Goal: Task Accomplishment & Management: Manage account settings

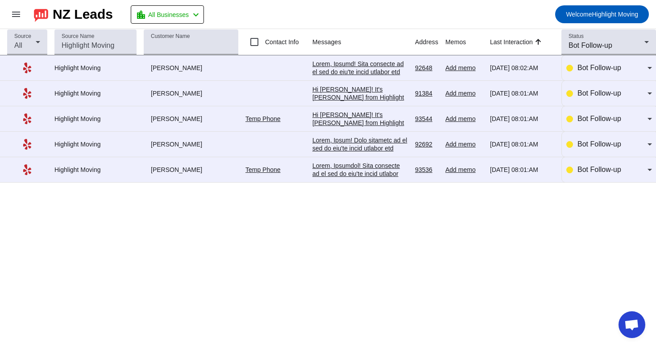
click at [368, 173] on div at bounding box center [359, 301] width 95 height 281
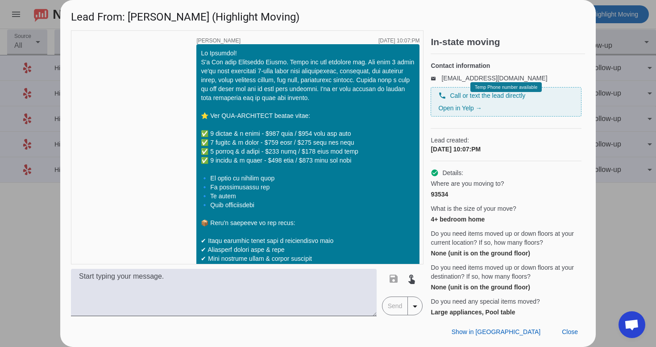
scroll to position [887, 0]
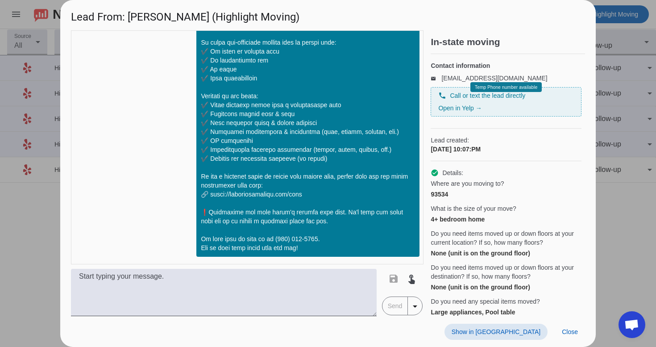
click at [519, 327] on span at bounding box center [495, 331] width 103 height 16
click at [568, 332] on span "Close" at bounding box center [570, 331] width 16 height 7
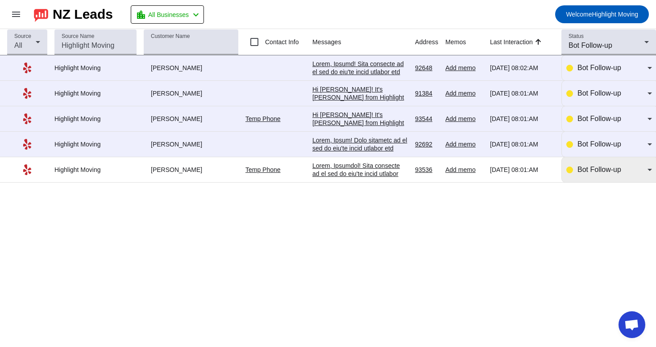
click at [608, 173] on span "Bot Follow-up" at bounding box center [599, 169] width 44 height 8
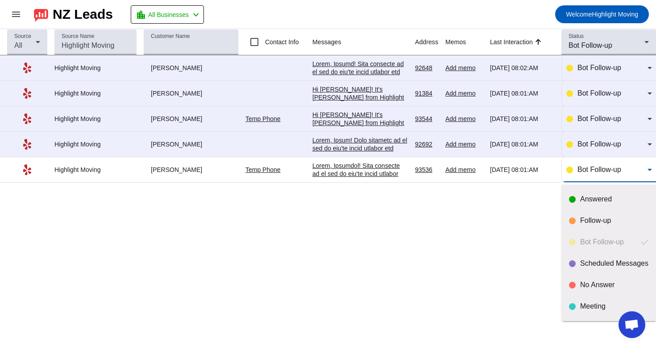
click at [370, 173] on div at bounding box center [328, 173] width 656 height 347
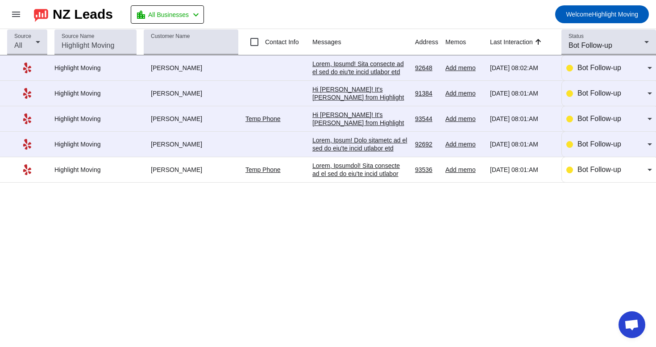
click at [376, 173] on div at bounding box center [359, 301] width 95 height 281
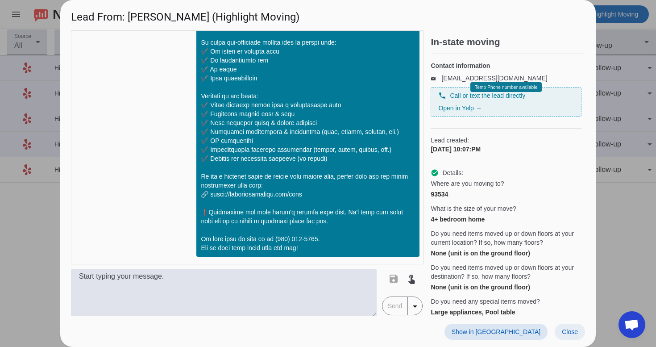
click at [576, 328] on span "Close" at bounding box center [570, 331] width 16 height 7
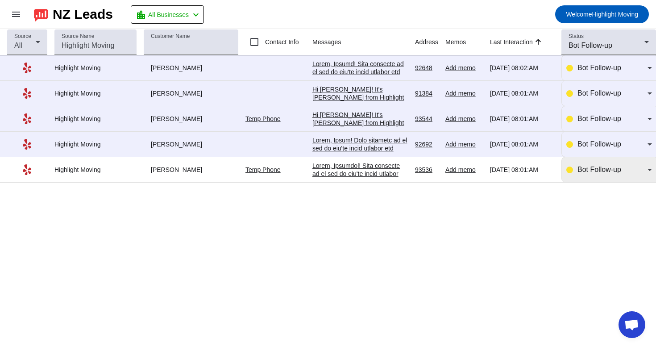
click at [620, 175] on mat-select "Bot Follow-up" at bounding box center [614, 169] width 74 height 11
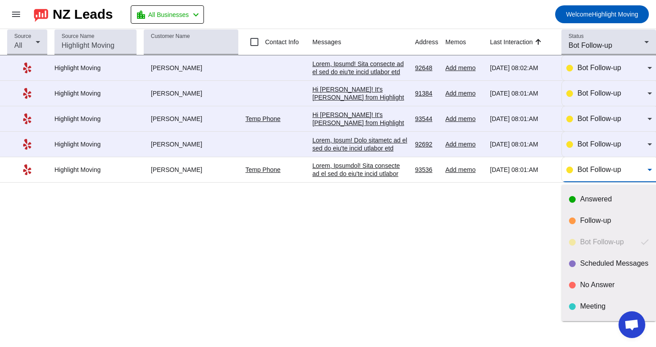
click at [331, 150] on div at bounding box center [328, 173] width 656 height 347
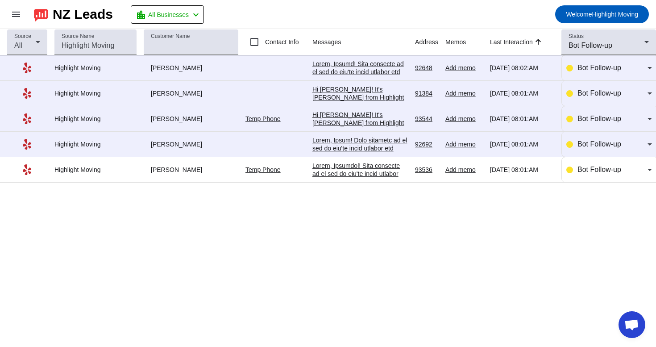
click at [345, 145] on div at bounding box center [359, 276] width 95 height 281
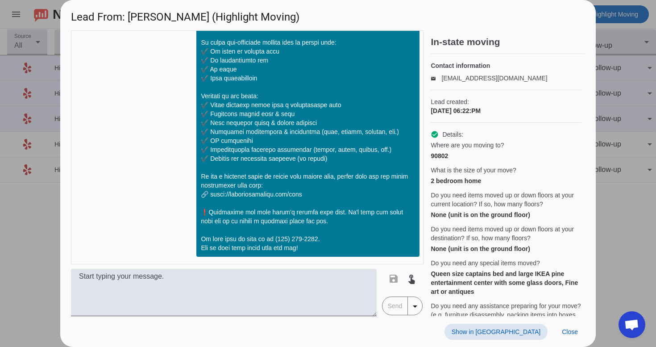
click at [514, 327] on span at bounding box center [495, 331] width 103 height 16
click at [562, 335] on span "Close" at bounding box center [570, 331] width 16 height 7
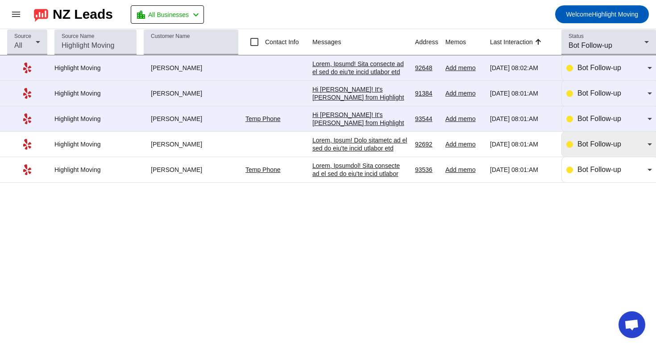
click at [597, 148] on span "Bot Follow-up" at bounding box center [599, 144] width 44 height 8
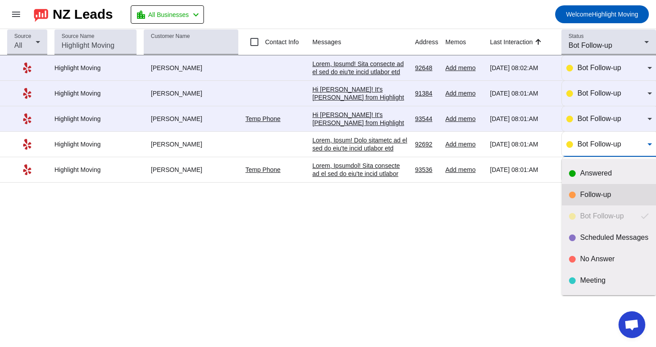
click at [582, 195] on div "Follow-up" at bounding box center [614, 194] width 69 height 9
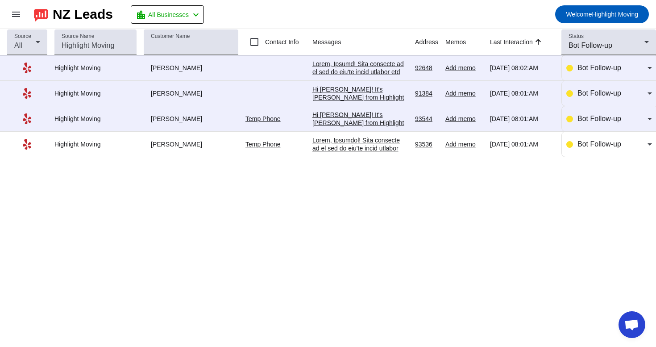
click at [382, 123] on div "Hi [PERSON_NAME]! It's [PERSON_NAME] from Highlight Moving. Just following up t…" at bounding box center [359, 199] width 95 height 177
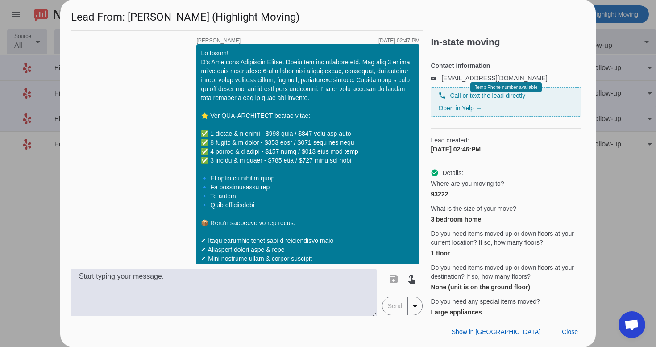
scroll to position [599, 0]
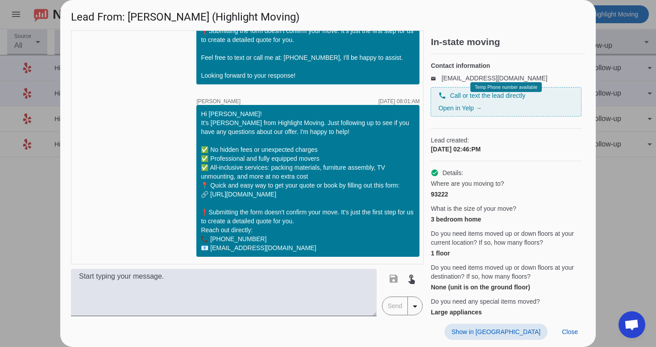
click at [519, 337] on span at bounding box center [495, 331] width 103 height 16
click at [563, 331] on span "Close" at bounding box center [570, 331] width 16 height 7
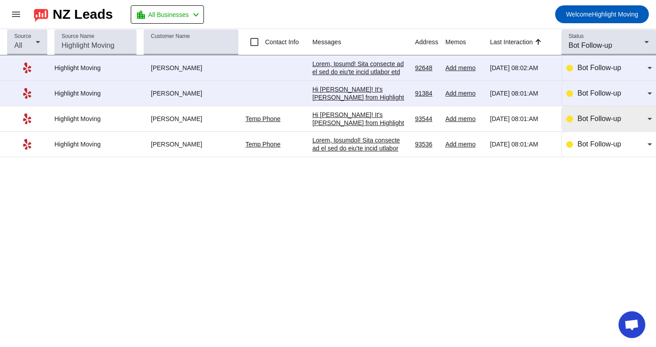
click at [575, 124] on div "Bot Follow-up" at bounding box center [609, 118] width 86 height 11
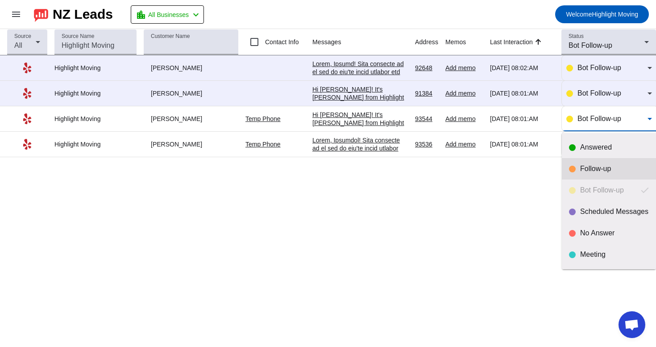
click at [567, 172] on mat-option "Follow-up" at bounding box center [609, 168] width 94 height 21
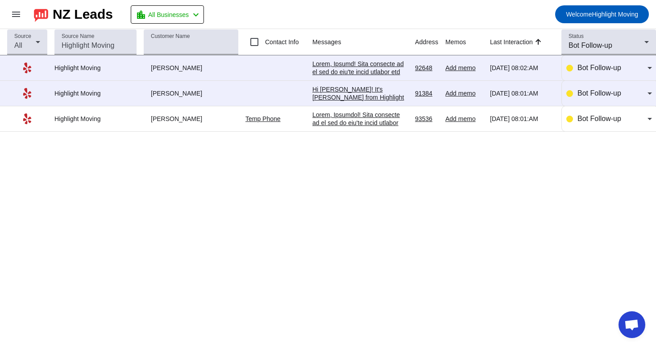
click at [360, 101] on div "Hi [PERSON_NAME]! It's [PERSON_NAME] from Highlight Moving. Just following up t…" at bounding box center [359, 173] width 95 height 177
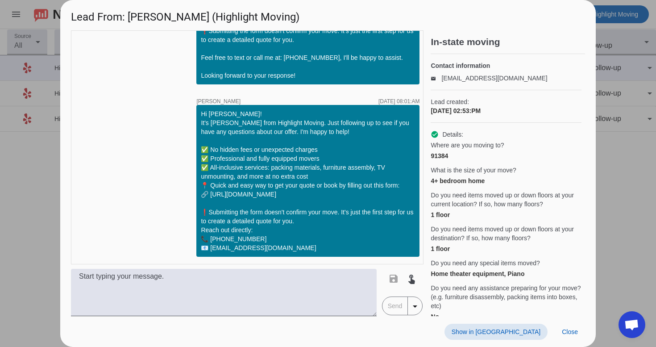
click at [519, 331] on span "Show in [GEOGRAPHIC_DATA]" at bounding box center [495, 331] width 89 height 7
click at [567, 324] on span at bounding box center [569, 331] width 30 height 16
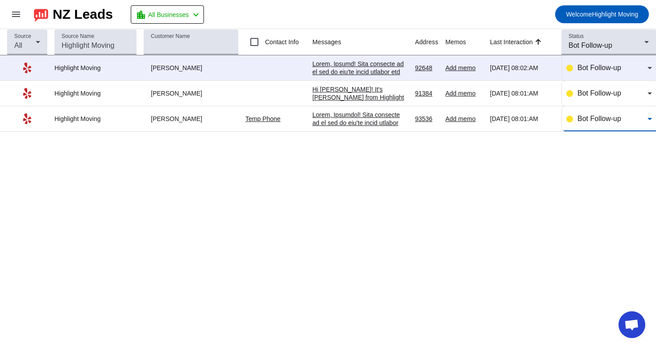
click at [625, 120] on div "Bot Follow-up" at bounding box center [612, 118] width 70 height 11
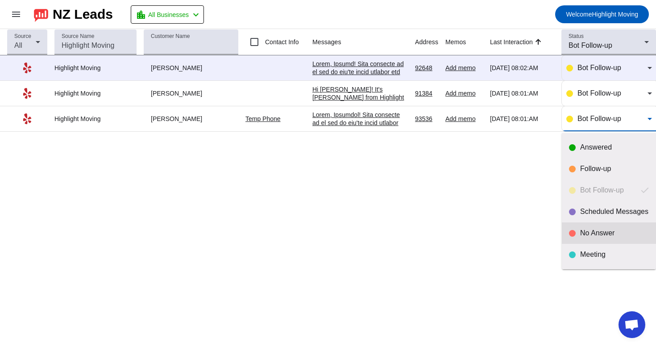
click at [578, 226] on mat-option "No Answer" at bounding box center [609, 232] width 94 height 21
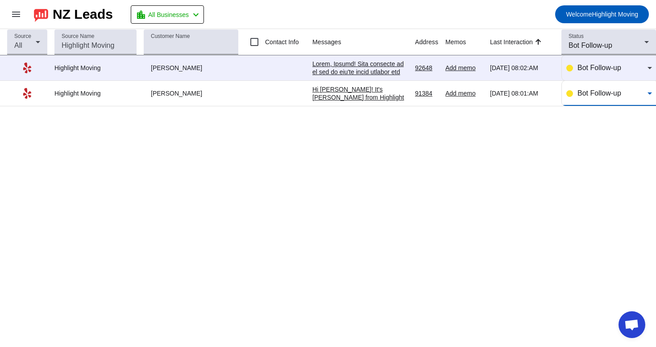
click at [610, 95] on span "Bot Follow-up" at bounding box center [599, 93] width 44 height 8
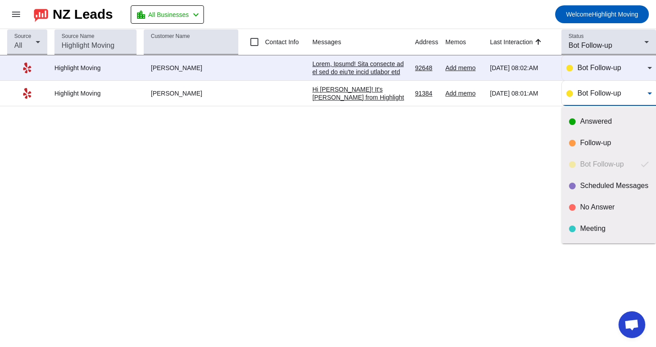
click at [356, 91] on div at bounding box center [328, 173] width 656 height 347
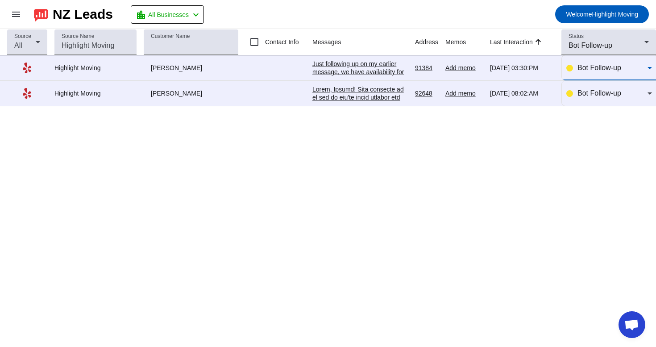
click at [599, 73] on mat-select "Bot Follow-up" at bounding box center [614, 67] width 74 height 11
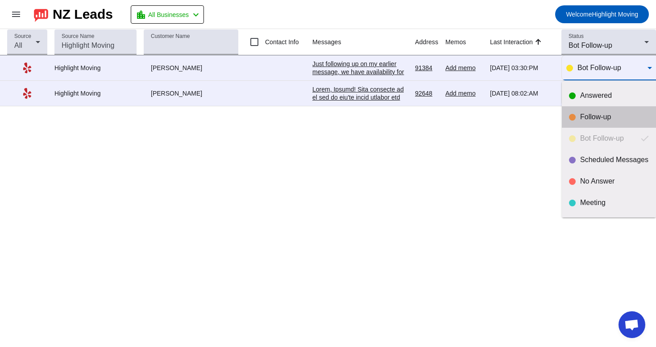
click at [590, 112] on mat-option "Follow-up" at bounding box center [609, 116] width 94 height 21
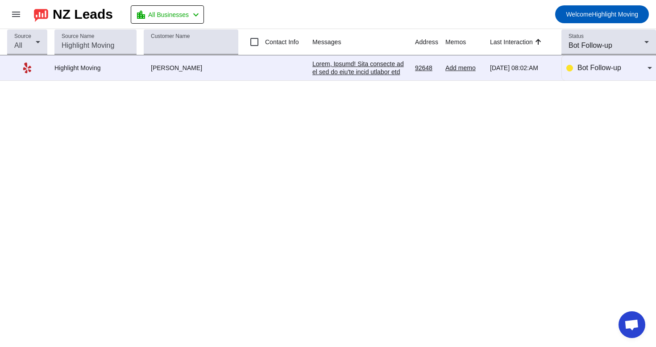
click at [349, 69] on div at bounding box center [359, 200] width 95 height 281
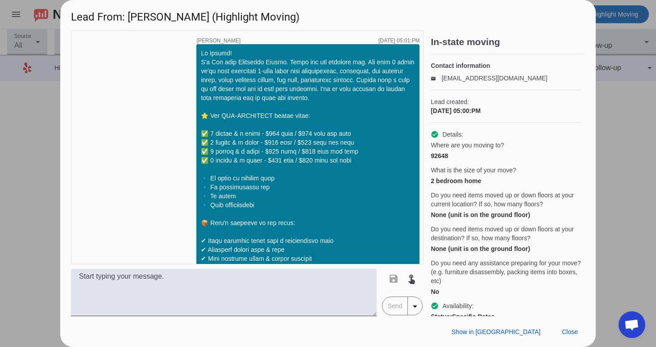
scroll to position [887, 0]
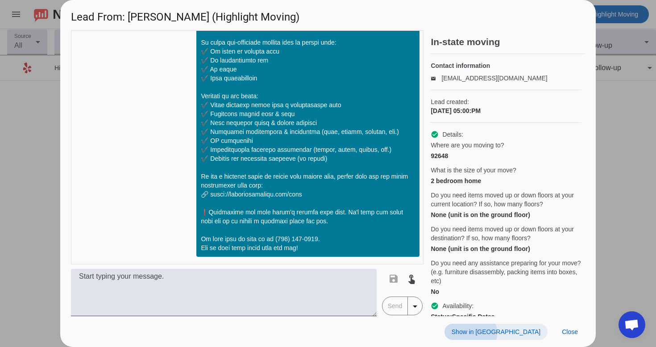
click at [517, 333] on span "Show in [GEOGRAPHIC_DATA]" at bounding box center [495, 331] width 89 height 7
click at [567, 339] on div "Show in Yelp Close" at bounding box center [327, 331] width 535 height 31
click at [571, 329] on span "Close" at bounding box center [570, 331] width 16 height 7
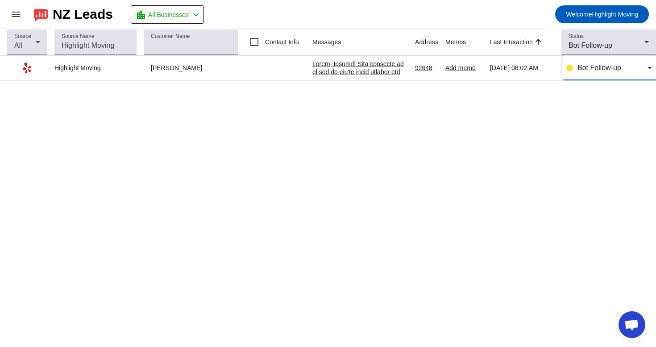
click at [584, 64] on div "Bot Follow-up" at bounding box center [612, 67] width 70 height 11
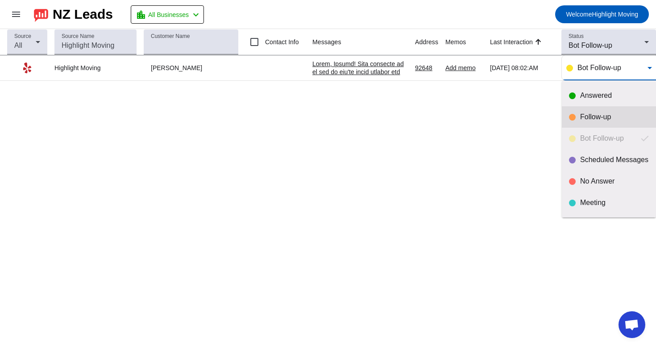
click at [571, 120] on div at bounding box center [572, 117] width 7 height 7
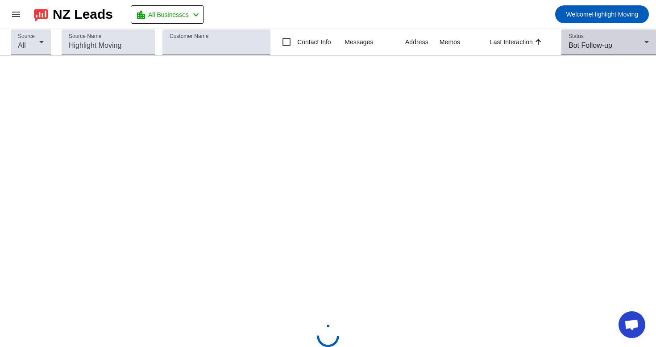
click at [599, 37] on div "Status Bot Follow-up" at bounding box center [608, 41] width 80 height 25
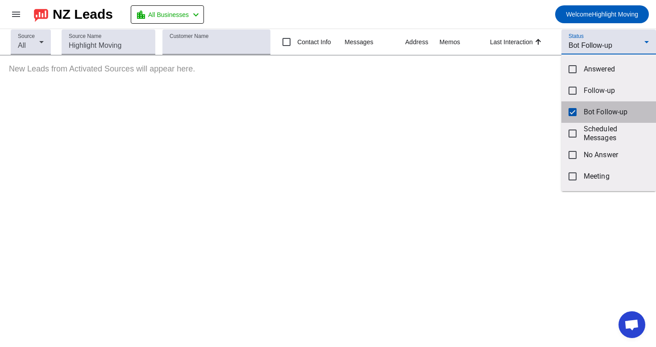
click at [569, 116] on mat-option "Bot Follow-up" at bounding box center [608, 111] width 95 height 21
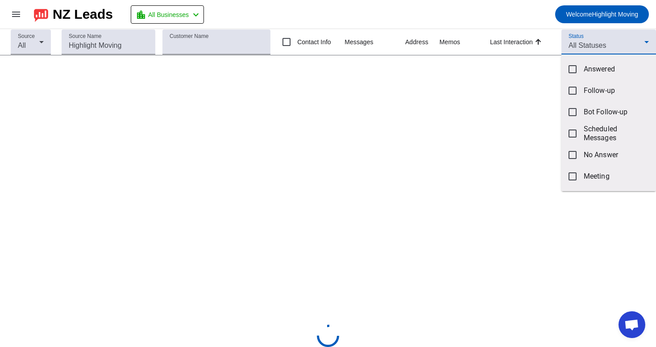
click at [594, 40] on div at bounding box center [328, 173] width 656 height 347
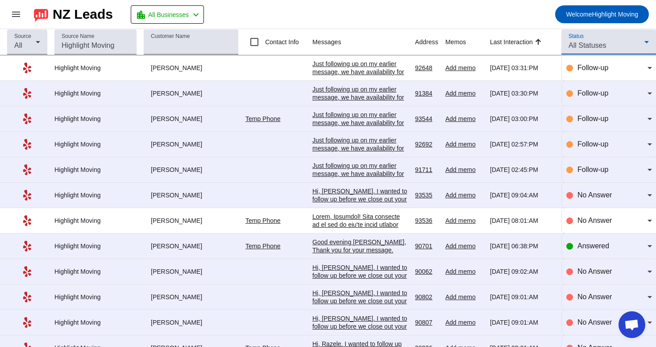
click at [594, 41] on div "All Statuses" at bounding box center [606, 45] width 76 height 11
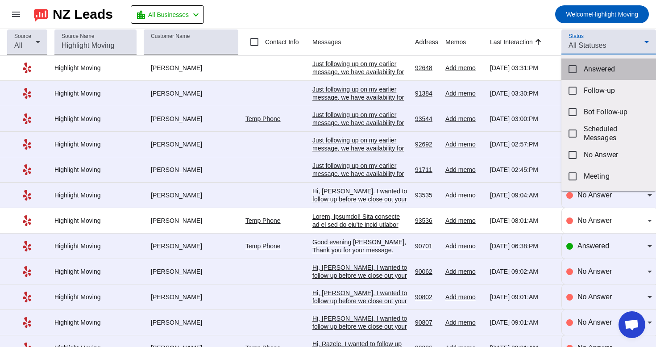
click at [593, 67] on span "Answered" at bounding box center [615, 69] width 65 height 9
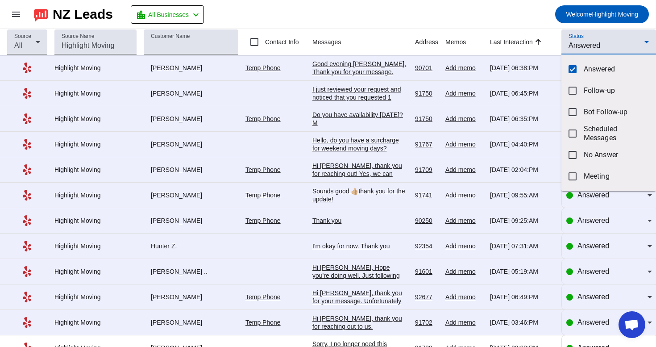
click at [502, 4] on div at bounding box center [328, 173] width 656 height 347
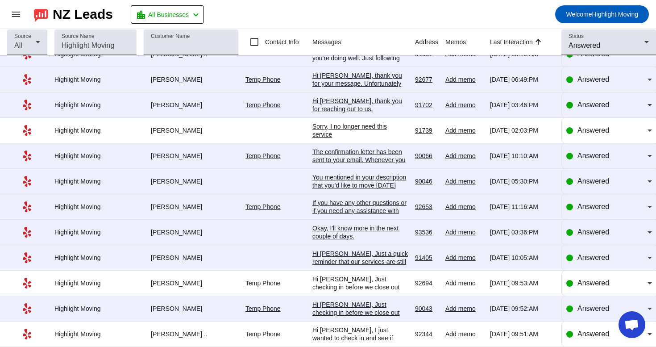
scroll to position [227, 0]
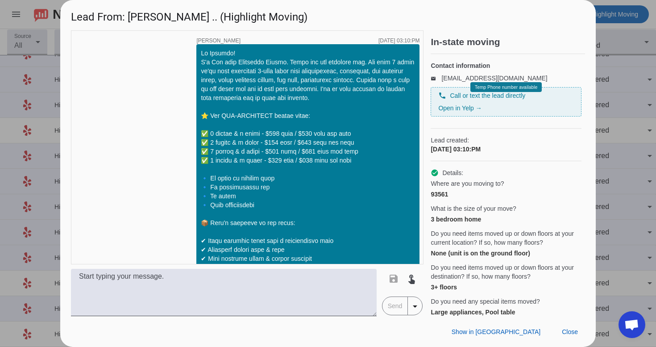
scroll to position [622, 0]
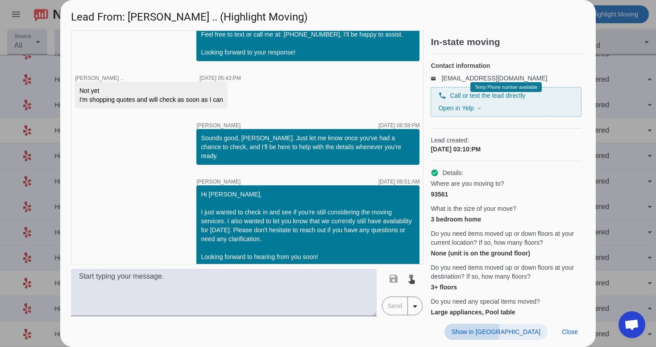
click at [523, 331] on span "Show in [GEOGRAPHIC_DATA]" at bounding box center [495, 331] width 89 height 7
click at [570, 327] on span at bounding box center [569, 331] width 30 height 16
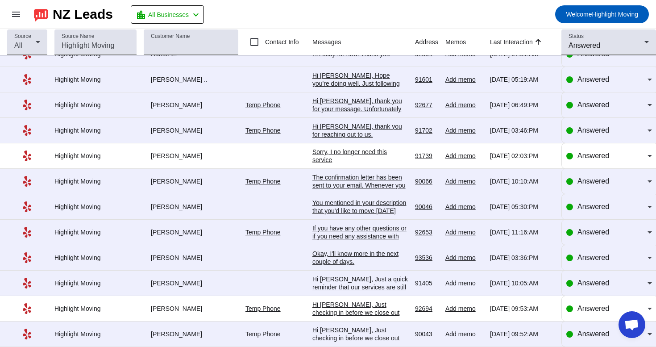
scroll to position [227, 0]
click at [589, 334] on span "Answered" at bounding box center [593, 334] width 32 height 8
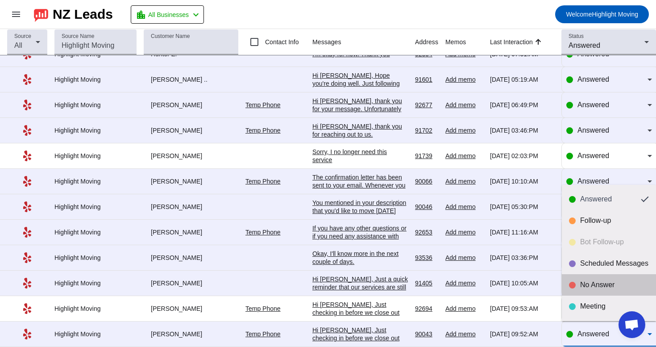
click at [606, 286] on div "No Answer" at bounding box center [614, 284] width 69 height 9
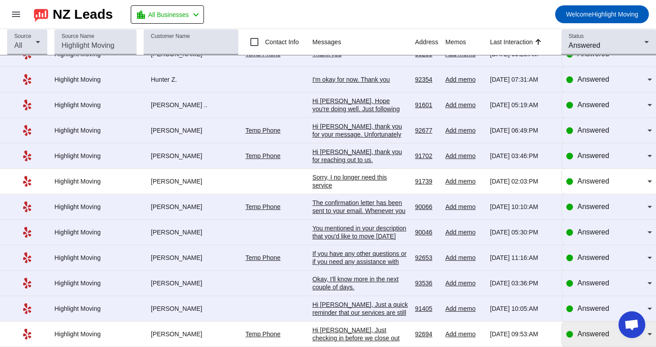
click at [574, 332] on div "Answered" at bounding box center [609, 333] width 86 height 11
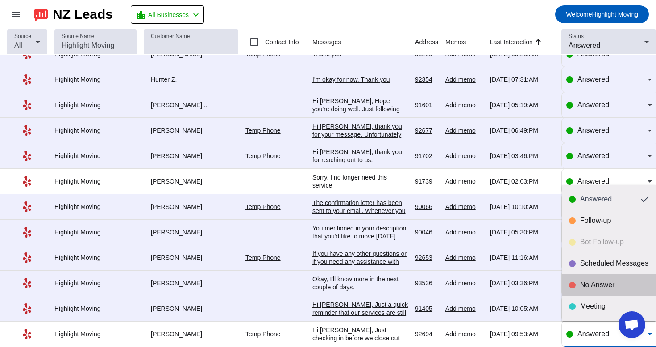
click at [596, 284] on div "No Answer" at bounding box center [614, 284] width 69 height 9
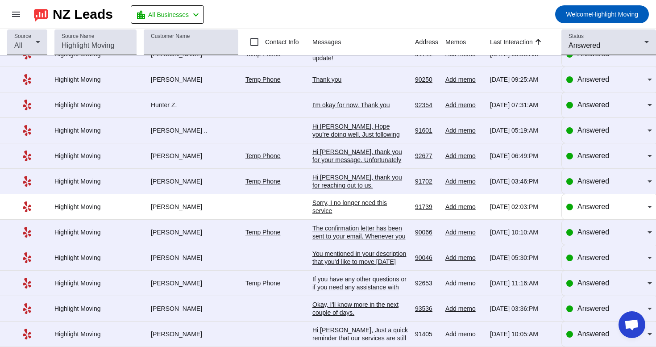
scroll to position [0, 0]
click at [591, 240] on div "Answered" at bounding box center [609, 231] width 86 height 25
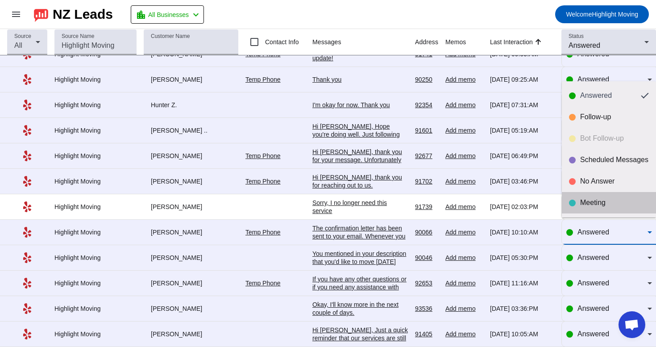
click at [616, 204] on div "Meeting" at bounding box center [614, 202] width 69 height 9
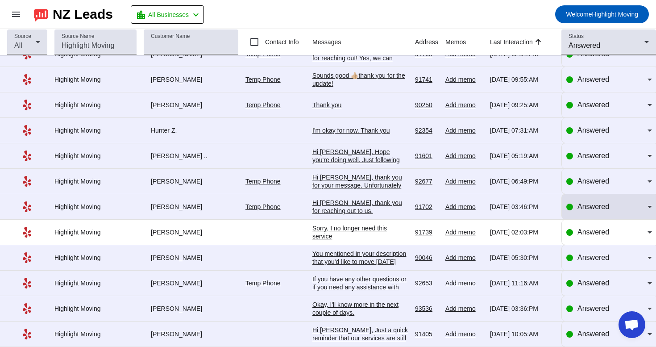
scroll to position [140, 0]
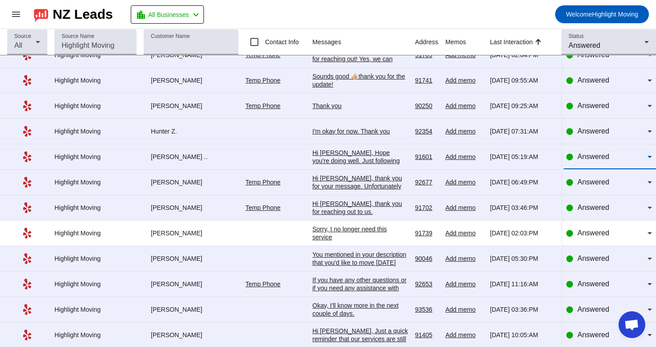
click at [601, 158] on span "Answered" at bounding box center [593, 157] width 32 height 8
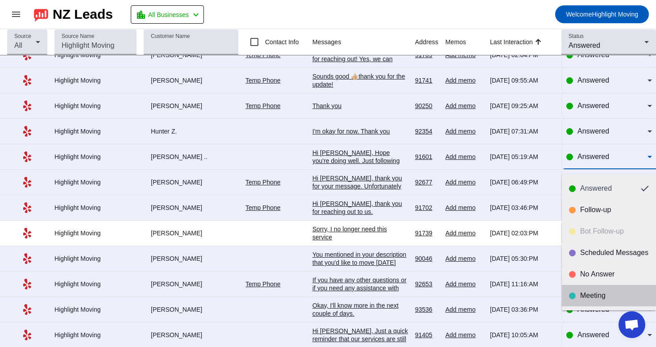
click at [579, 294] on div "Meeting" at bounding box center [609, 295] width 80 height 9
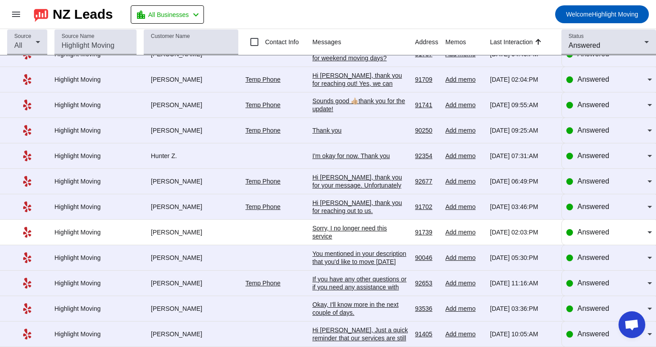
scroll to position [0, 0]
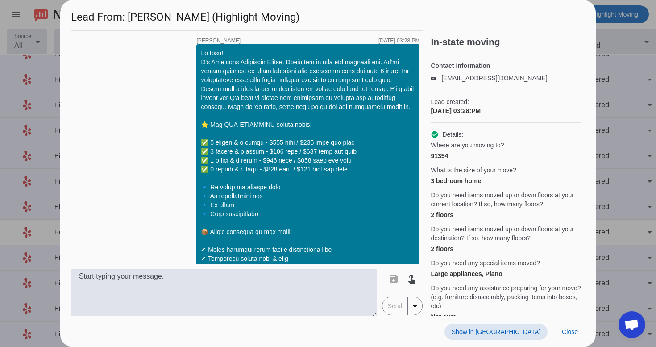
scroll to position [1758, 0]
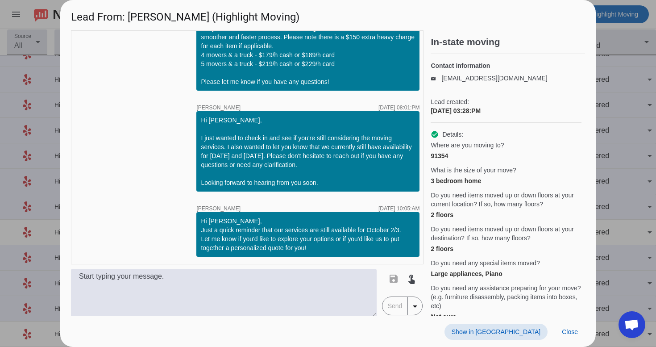
click at [517, 330] on span "Show in [GEOGRAPHIC_DATA]" at bounding box center [495, 331] width 89 height 7
click at [575, 325] on span at bounding box center [569, 331] width 30 height 16
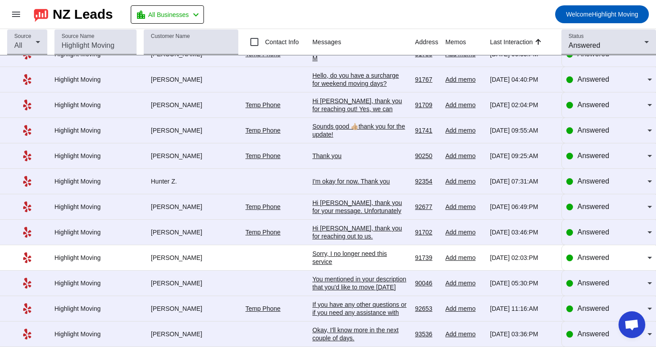
scroll to position [123, 0]
click at [359, 331] on div "Okay, I'll know more in the next couple of days." at bounding box center [359, 334] width 95 height 16
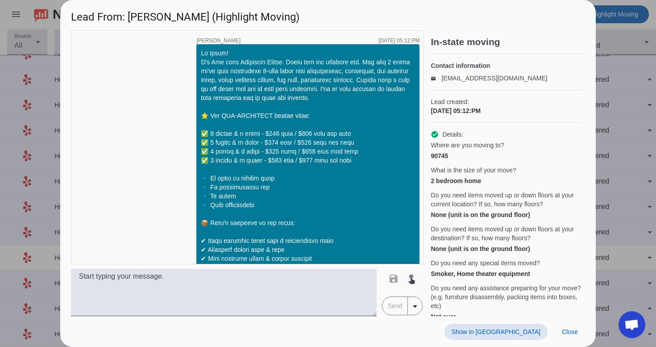
scroll to position [1028, 0]
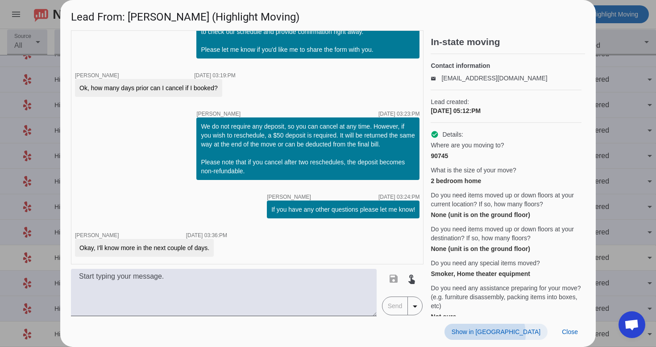
click at [536, 334] on span "Show in [GEOGRAPHIC_DATA]" at bounding box center [495, 331] width 89 height 7
click at [562, 332] on span "Close" at bounding box center [570, 331] width 16 height 7
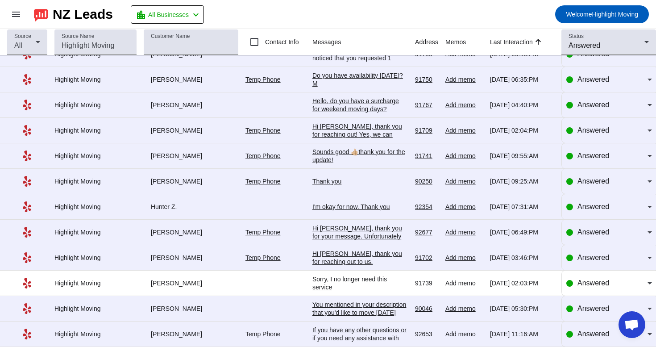
scroll to position [123, 0]
click at [344, 334] on div "If you have any other questions or if you need any assistance with the form, pl…" at bounding box center [359, 338] width 95 height 24
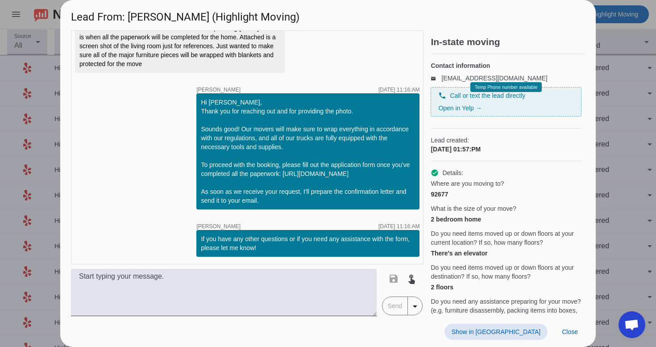
scroll to position [0, 0]
click at [528, 327] on span at bounding box center [495, 331] width 103 height 16
click at [578, 332] on button "Close" at bounding box center [569, 331] width 30 height 16
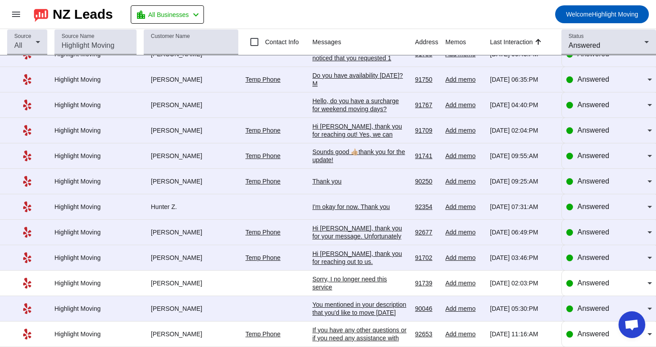
scroll to position [123, 0]
click at [341, 314] on div "You mentioned in your description that you'd like to move [DATE][DATE]. Unfortu…" at bounding box center [359, 320] width 95 height 40
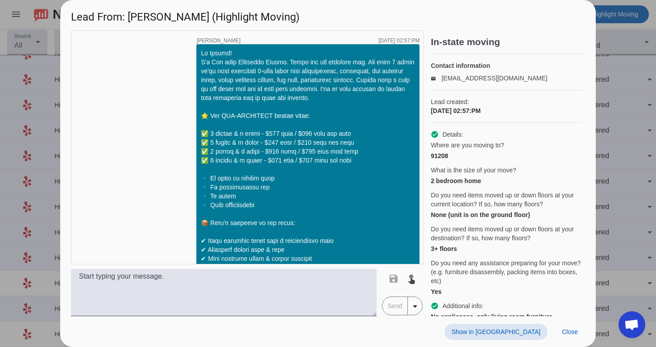
scroll to position [1146, 0]
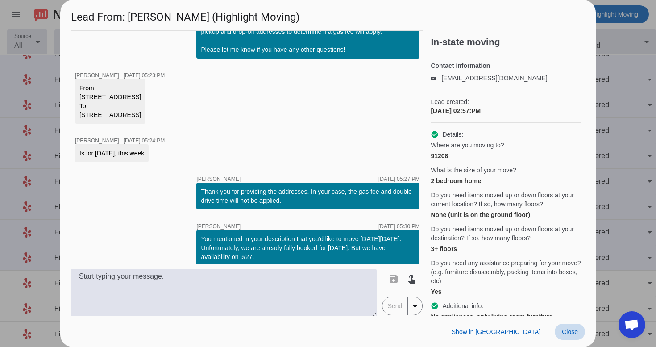
click at [568, 331] on span "Close" at bounding box center [570, 331] width 16 height 7
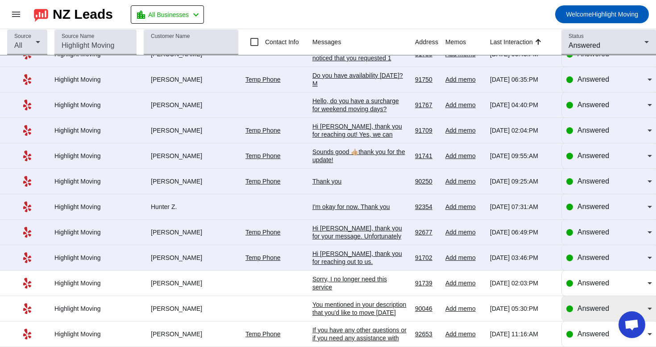
click at [591, 309] on span "Answered" at bounding box center [593, 308] width 32 height 8
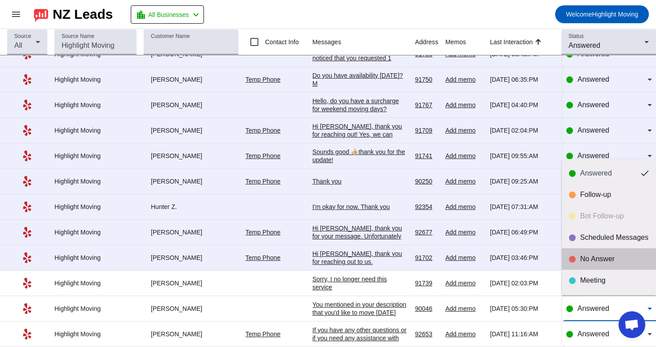
click at [599, 261] on div "No Answer" at bounding box center [614, 258] width 69 height 9
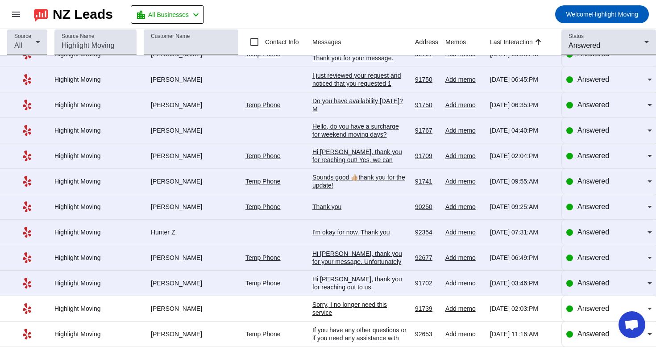
scroll to position [0, 0]
click at [592, 319] on div "Answered" at bounding box center [609, 308] width 86 height 25
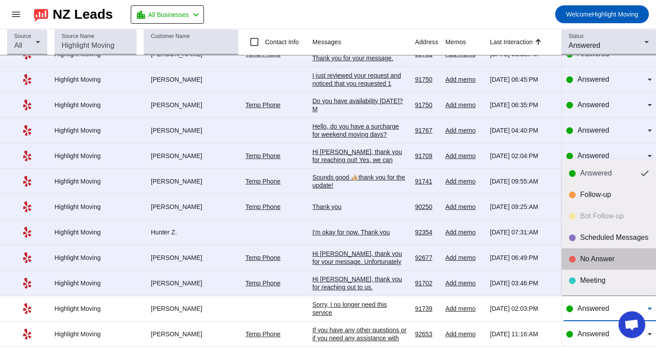
click at [602, 262] on div "No Answer" at bounding box center [614, 258] width 69 height 9
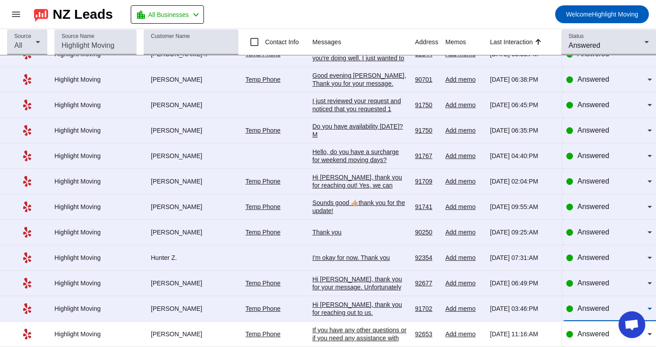
click at [578, 309] on span "Answered" at bounding box center [593, 308] width 32 height 8
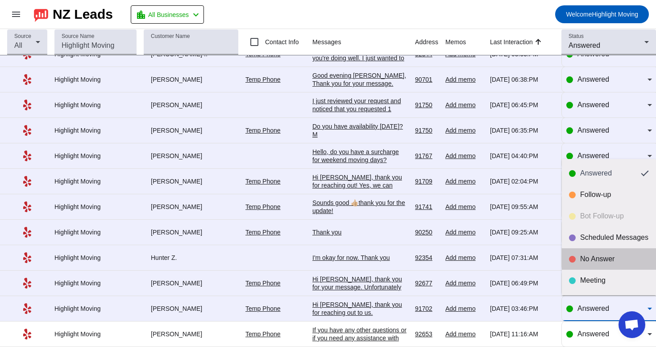
click at [601, 254] on mat-option "No Answer" at bounding box center [609, 258] width 94 height 21
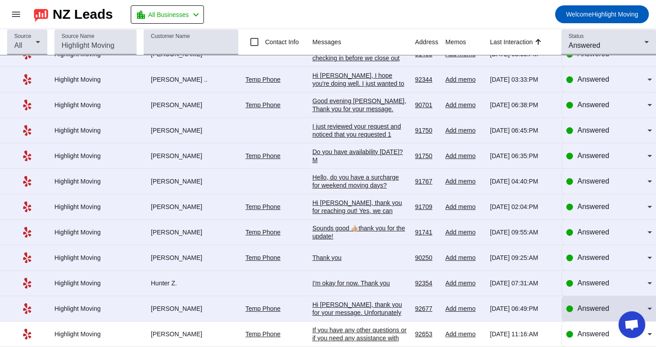
click at [617, 289] on tbody "Highlight Moving [PERSON_NAME] Hi [PERSON_NAME], I hope you're doing well. I ju…" at bounding box center [328, 181] width 656 height 331
click at [607, 307] on span "Answered" at bounding box center [593, 308] width 32 height 8
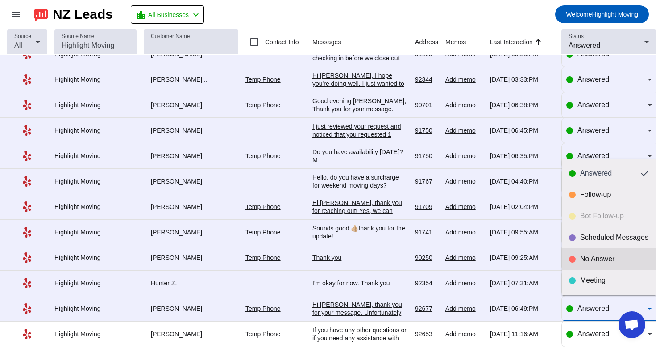
click at [612, 254] on mat-option "No Answer" at bounding box center [609, 258] width 94 height 21
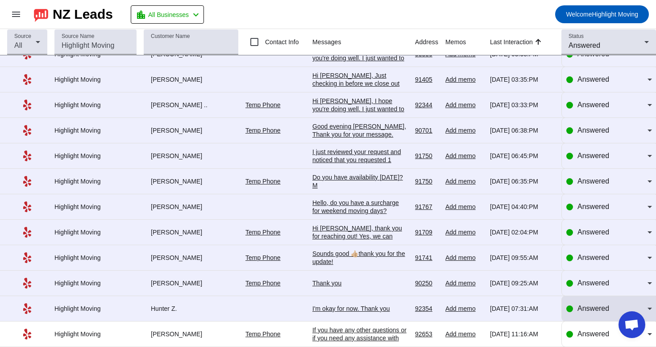
click at [581, 304] on span "Answered" at bounding box center [593, 308] width 32 height 8
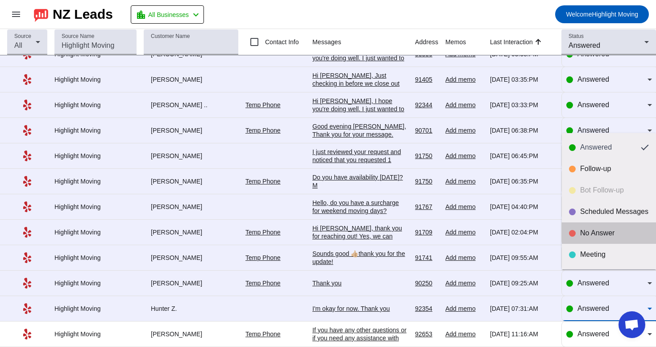
click at [598, 241] on mat-option "No Answer" at bounding box center [609, 232] width 94 height 21
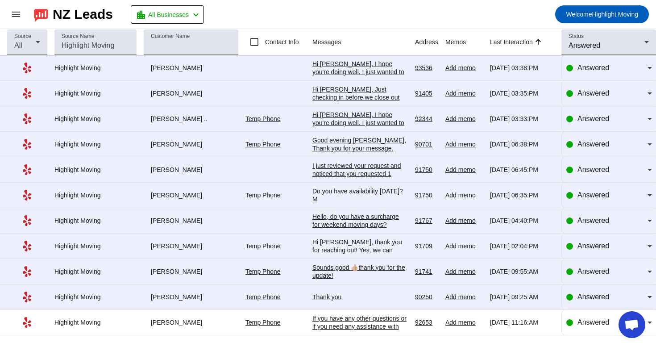
click at [386, 293] on div "Thank you" at bounding box center [359, 297] width 95 height 8
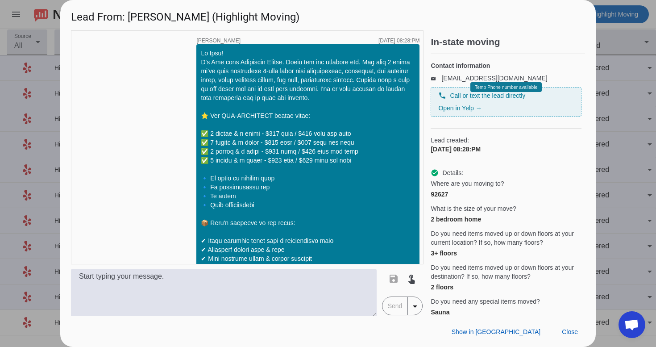
scroll to position [1201, 0]
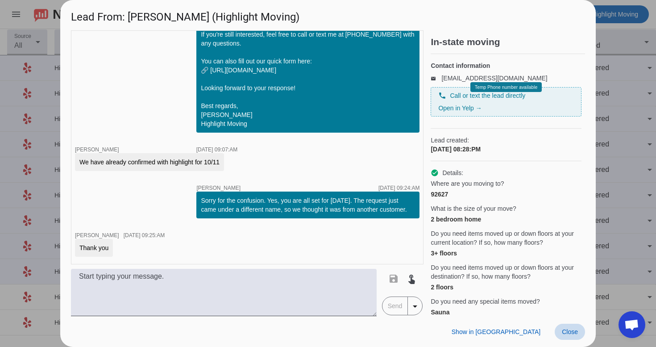
click at [578, 335] on span at bounding box center [569, 331] width 30 height 16
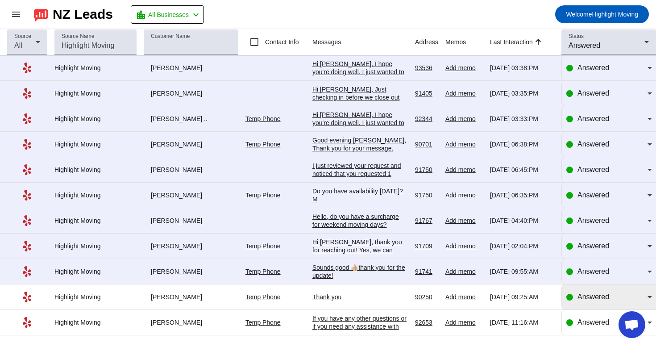
scroll to position [0, 0]
click at [579, 300] on span "Answered" at bounding box center [593, 297] width 32 height 8
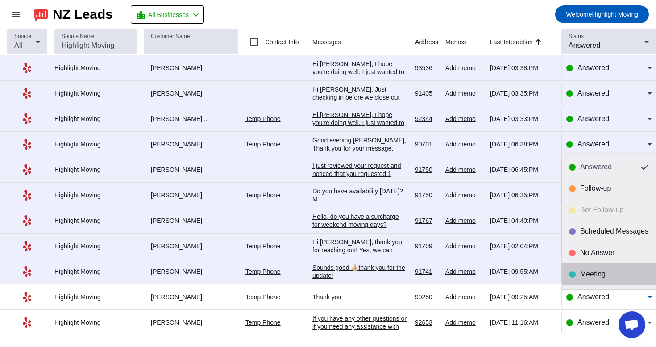
click at [595, 278] on mat-option "Meeting" at bounding box center [609, 273] width 94 height 21
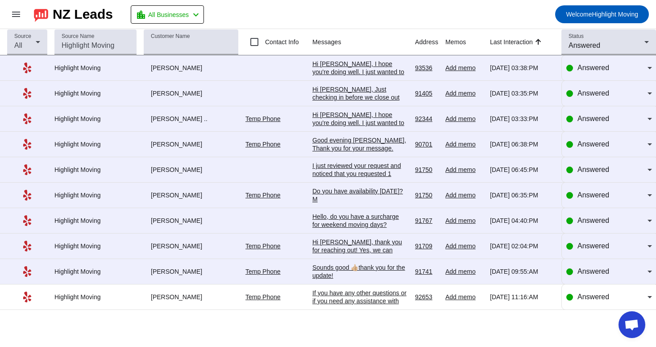
click at [380, 255] on div "Hi [PERSON_NAME], thank you for reaching out! Yes, we can definitely unmount th…" at bounding box center [359, 302] width 95 height 128
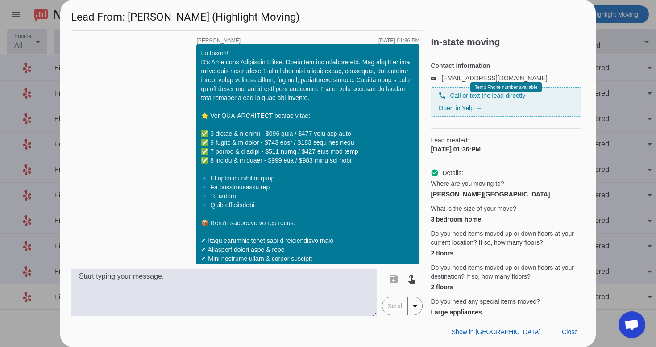
scroll to position [438, 0]
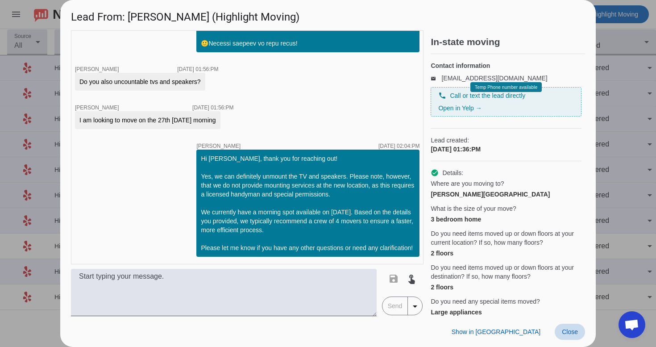
click at [571, 335] on span "Close" at bounding box center [570, 331] width 16 height 7
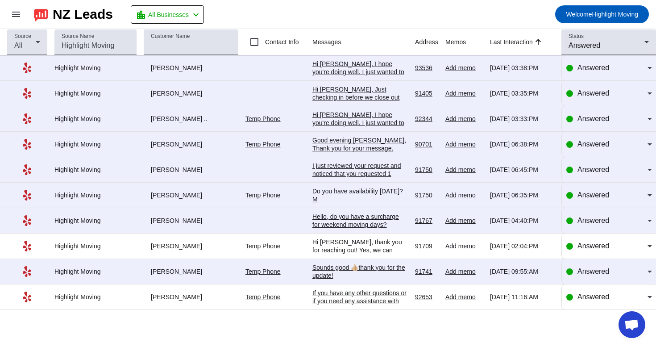
click at [381, 245] on div "Hi [PERSON_NAME], thank you for reaching out! Yes, we can definitely unmount th…" at bounding box center [359, 302] width 95 height 128
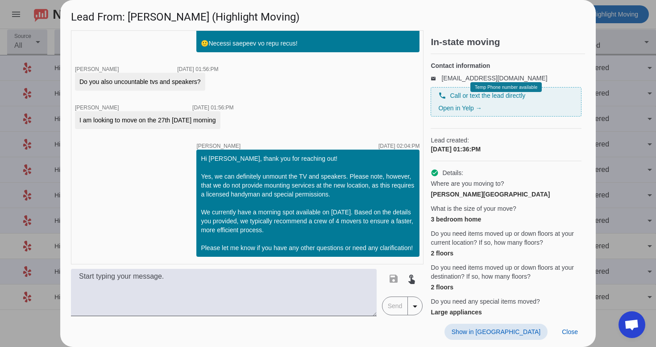
click at [506, 335] on span at bounding box center [495, 331] width 103 height 16
click at [567, 335] on span at bounding box center [569, 331] width 30 height 16
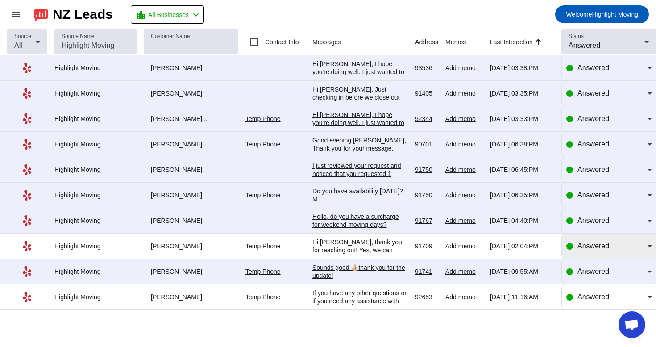
click at [600, 257] on div "Answered" at bounding box center [609, 245] width 86 height 25
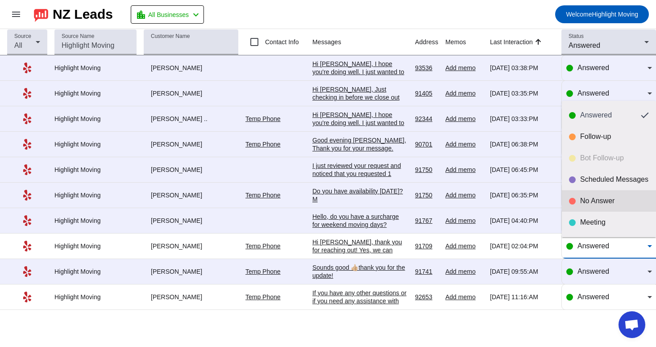
click at [609, 203] on div "No Answer" at bounding box center [614, 200] width 69 height 9
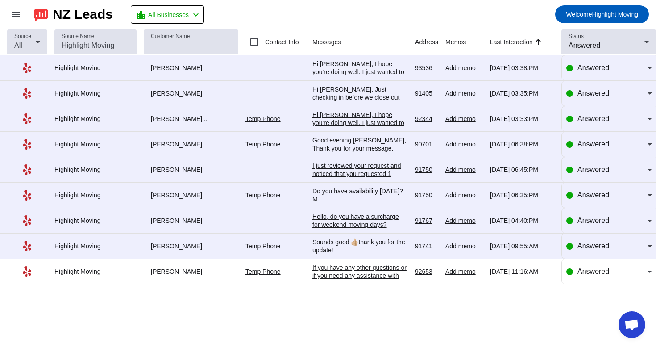
click at [386, 227] on div "Hello, do you have a surcharge for weekend moving days?" at bounding box center [359, 220] width 95 height 16
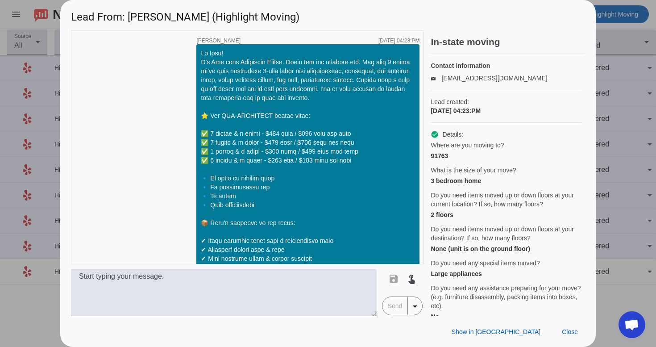
scroll to position [272, 0]
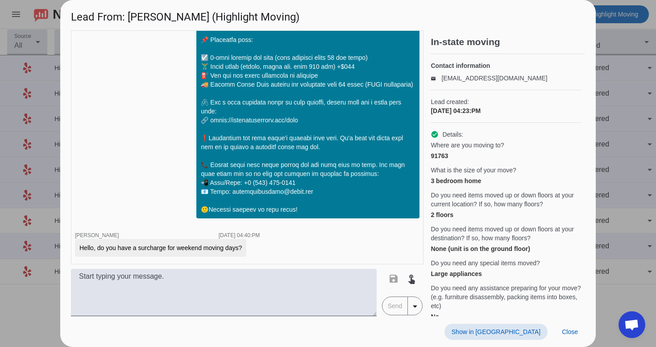
click at [532, 330] on span "Show in [GEOGRAPHIC_DATA]" at bounding box center [495, 331] width 89 height 7
click at [568, 329] on span "Close" at bounding box center [570, 331] width 16 height 7
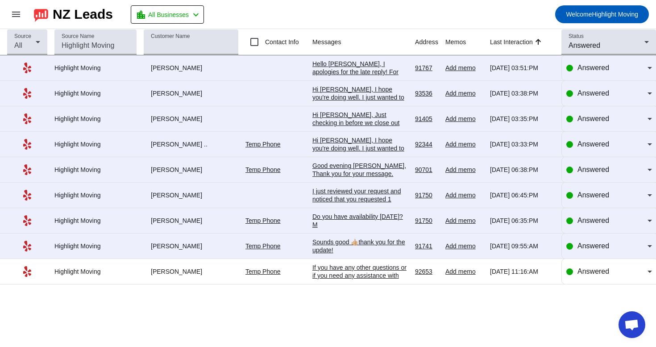
click at [339, 228] on div "Do you have availability [DATE]? M" at bounding box center [359, 220] width 95 height 16
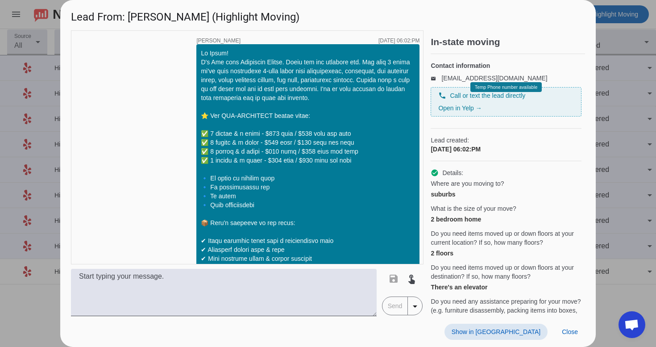
scroll to position [358, 0]
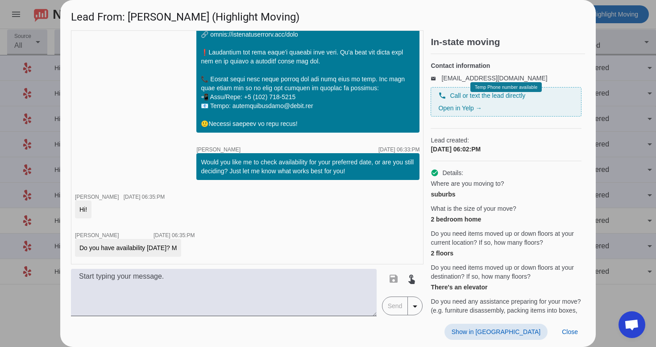
click at [533, 335] on span "Show in [GEOGRAPHIC_DATA]" at bounding box center [495, 331] width 89 height 7
click at [572, 328] on span "Close" at bounding box center [570, 331] width 16 height 7
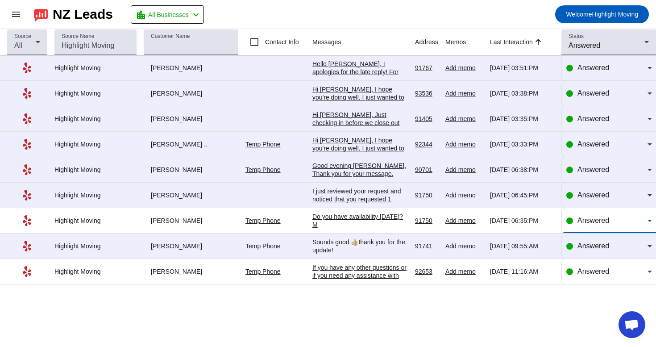
click at [613, 226] on div "Answered" at bounding box center [612, 220] width 70 height 11
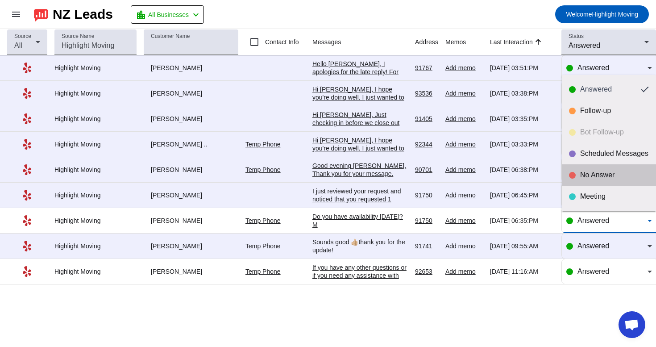
click at [610, 178] on div "No Answer" at bounding box center [614, 174] width 69 height 9
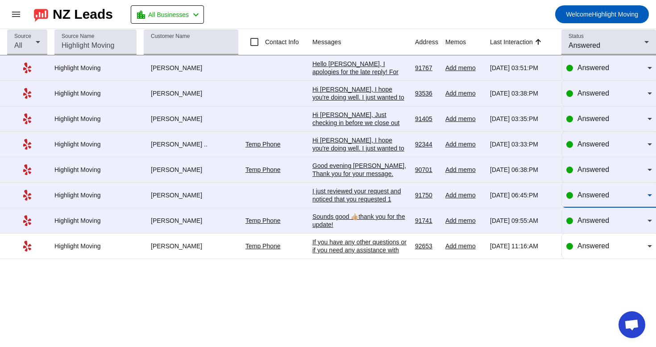
click at [606, 199] on span "Answered" at bounding box center [593, 195] width 32 height 8
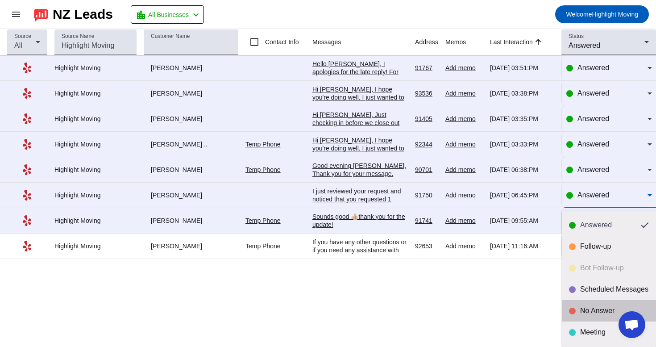
click at [585, 317] on mat-option "No Answer" at bounding box center [609, 310] width 94 height 21
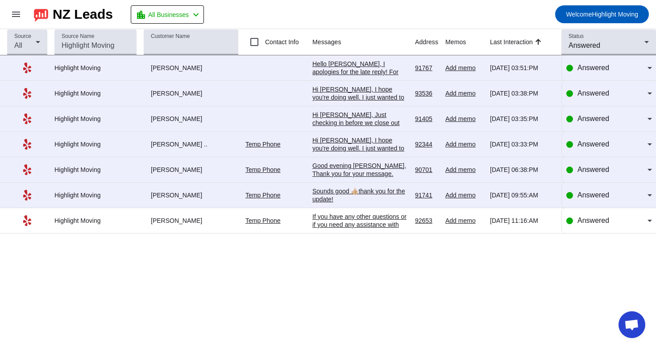
click at [395, 174] on div "Good evening [PERSON_NAME], Thank you for your message. Unfortunately we don't …" at bounding box center [359, 185] width 95 height 48
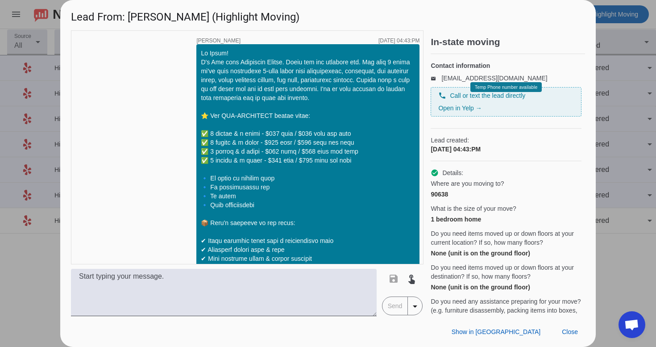
scroll to position [1177, 0]
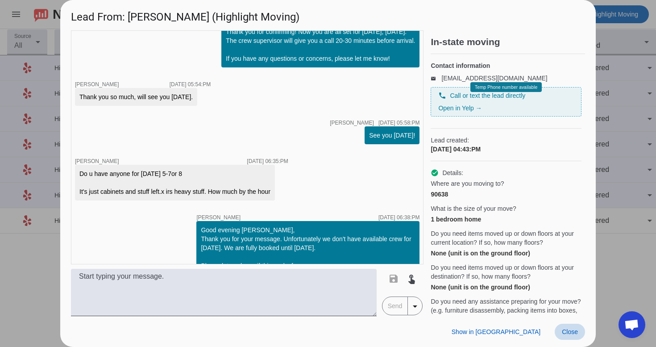
click at [567, 334] on span "Close" at bounding box center [570, 331] width 16 height 7
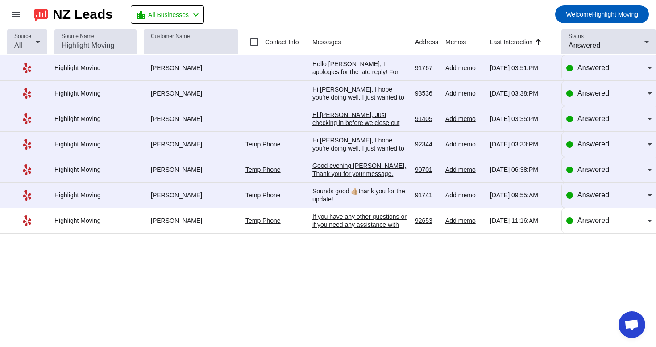
click at [339, 178] on div "Good evening [PERSON_NAME], Thank you for your message. Unfortunately we don't …" at bounding box center [359, 185] width 95 height 48
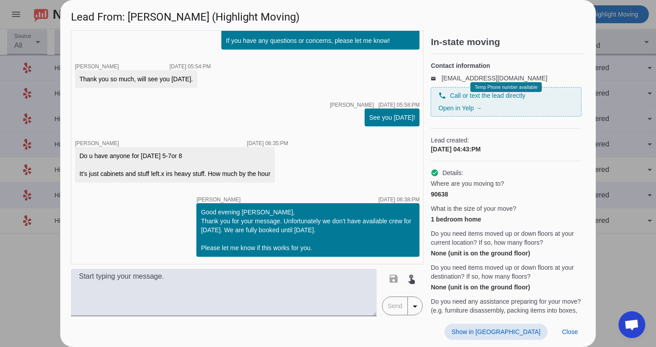
scroll to position [0, 0]
click at [527, 333] on span "Show in [GEOGRAPHIC_DATA]" at bounding box center [495, 331] width 89 height 7
click at [573, 328] on span "Close" at bounding box center [570, 331] width 16 height 7
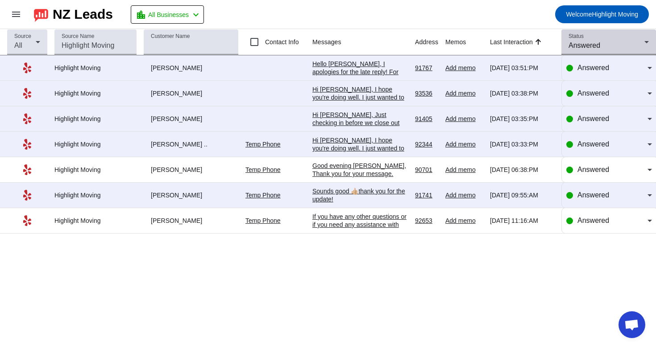
click at [591, 41] on span "Answered" at bounding box center [584, 45] width 32 height 8
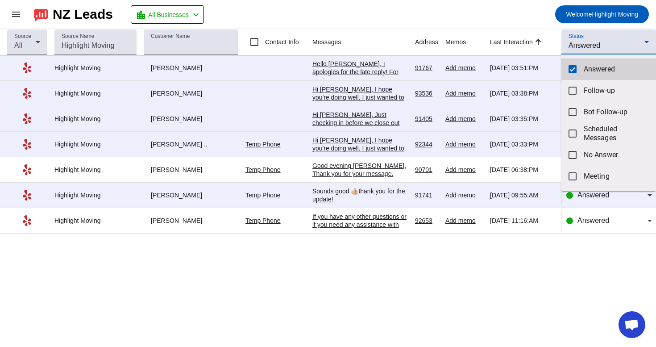
click at [584, 68] on span "Answered" at bounding box center [615, 69] width 65 height 9
click at [601, 42] on div at bounding box center [328, 173] width 656 height 347
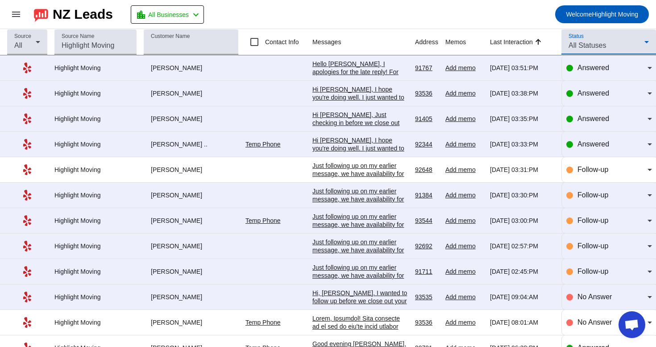
click at [601, 42] on span "All Statuses" at bounding box center [586, 45] width 37 height 8
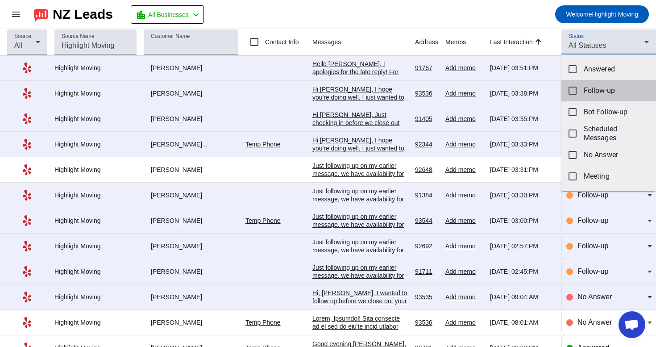
click at [593, 91] on span "Follow-up" at bounding box center [615, 90] width 65 height 9
click at [525, 14] on div at bounding box center [328, 173] width 656 height 347
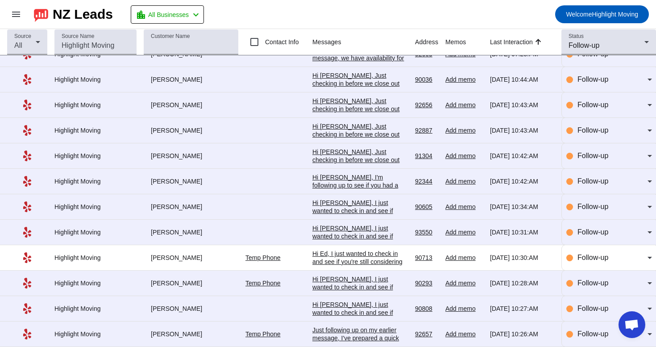
scroll to position [175, 0]
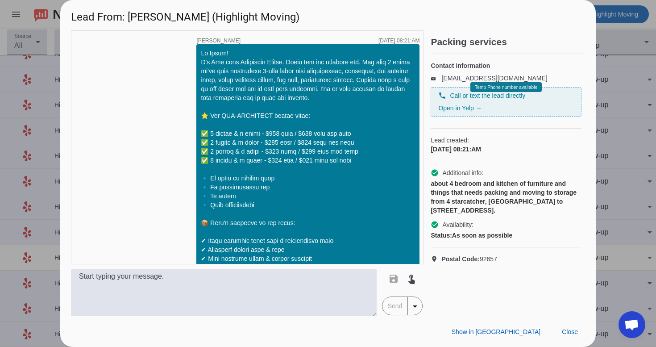
scroll to position [435, 0]
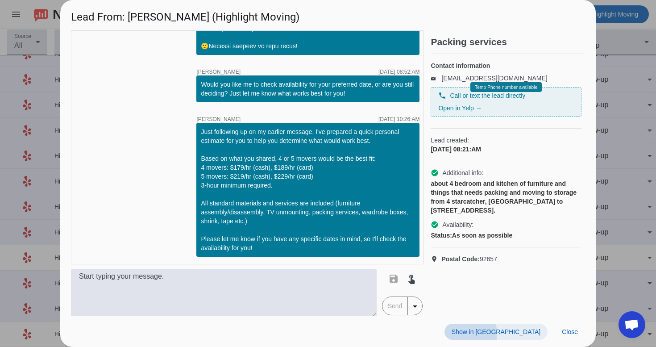
click at [518, 333] on span "Show in [GEOGRAPHIC_DATA]" at bounding box center [495, 331] width 89 height 7
click at [562, 331] on span "Close" at bounding box center [570, 331] width 16 height 7
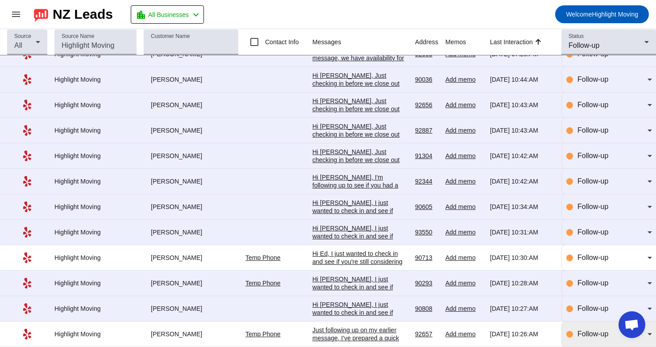
click at [597, 335] on span "Follow-up" at bounding box center [592, 334] width 31 height 8
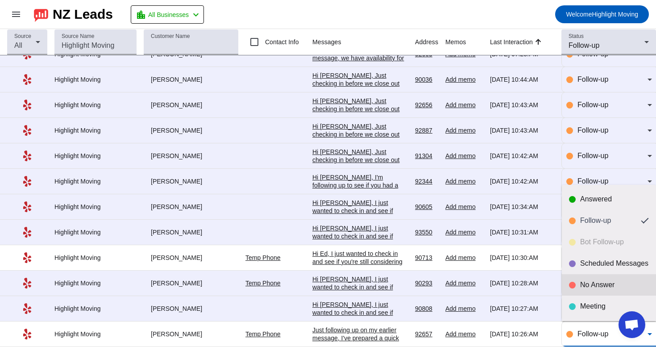
click at [604, 290] on mat-option "No Answer" at bounding box center [609, 284] width 94 height 21
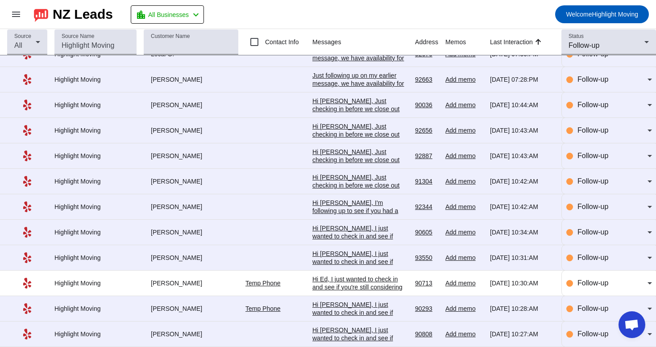
scroll to position [0, 0]
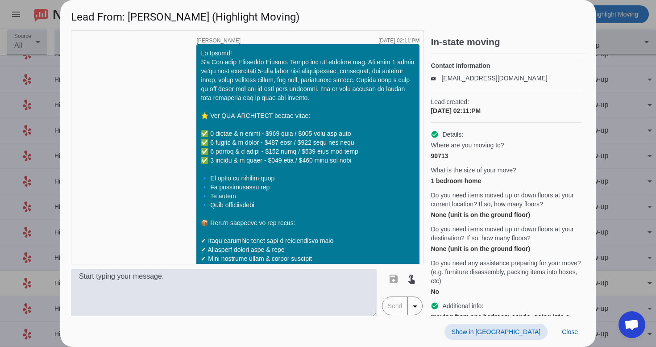
scroll to position [845, 0]
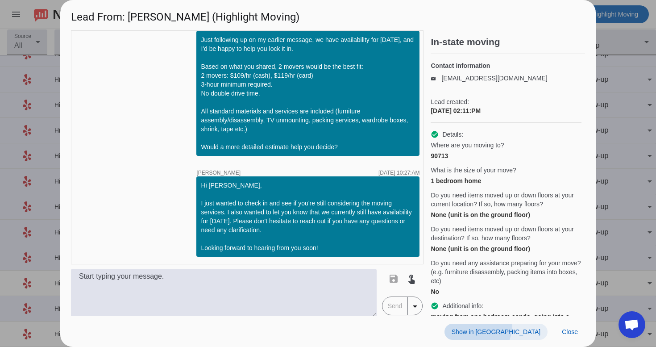
click at [529, 326] on span at bounding box center [495, 331] width 103 height 16
click at [576, 335] on span "Close" at bounding box center [570, 331] width 16 height 7
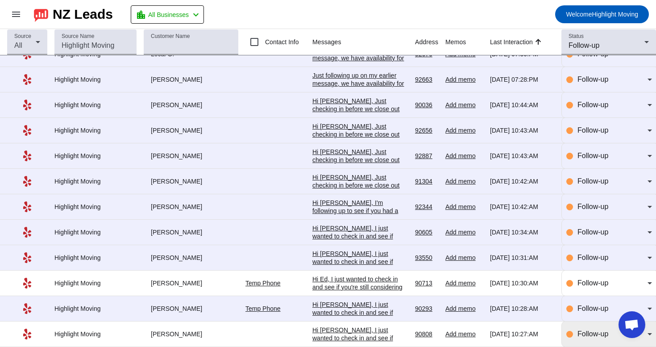
scroll to position [0, 0]
click at [596, 332] on span "Follow-up" at bounding box center [592, 334] width 31 height 8
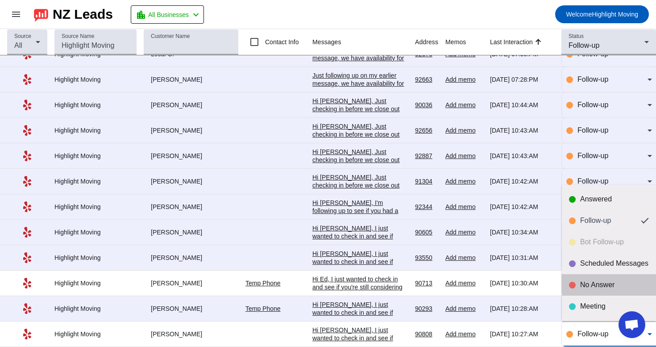
click at [605, 285] on div "No Answer" at bounding box center [614, 284] width 69 height 9
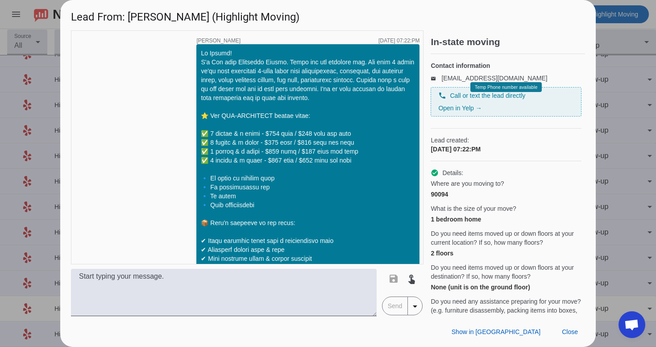
scroll to position [845, 0]
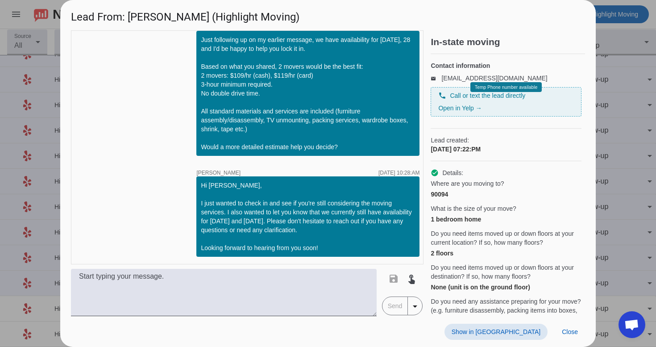
click at [513, 333] on span "Show in [GEOGRAPHIC_DATA]" at bounding box center [495, 331] width 89 height 7
click at [572, 339] on span at bounding box center [569, 331] width 30 height 16
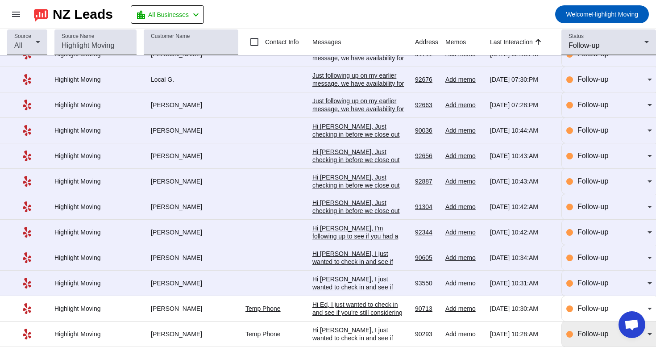
scroll to position [0, 0]
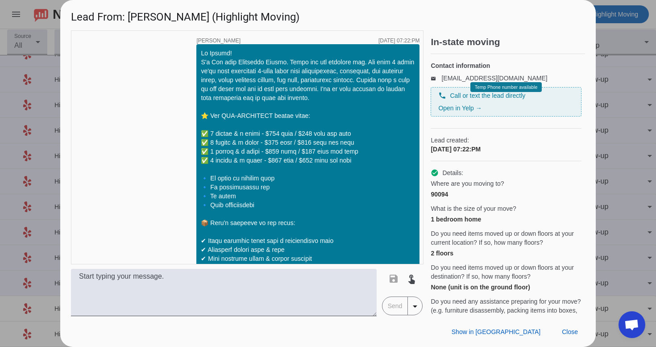
scroll to position [845, 0]
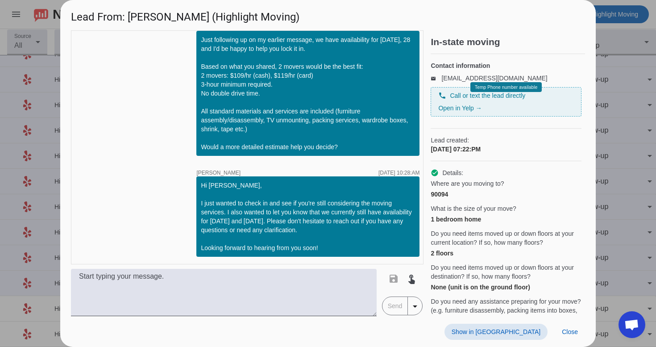
click at [520, 332] on span "Show in [GEOGRAPHIC_DATA]" at bounding box center [495, 331] width 89 height 7
click at [579, 329] on span at bounding box center [569, 331] width 30 height 16
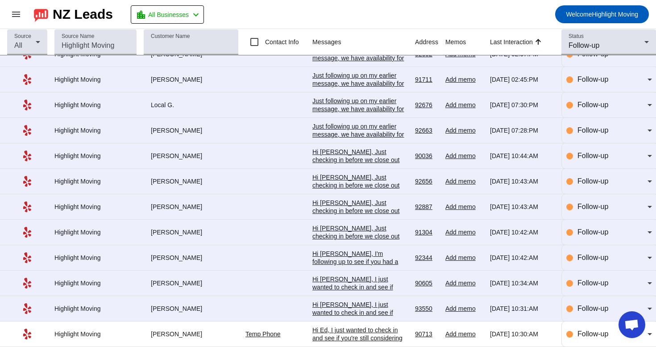
scroll to position [123, 0]
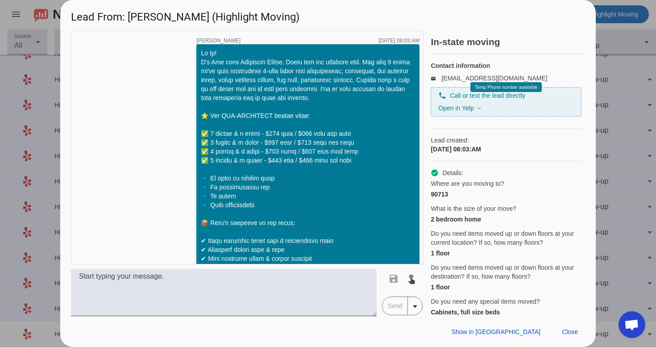
scroll to position [863, 0]
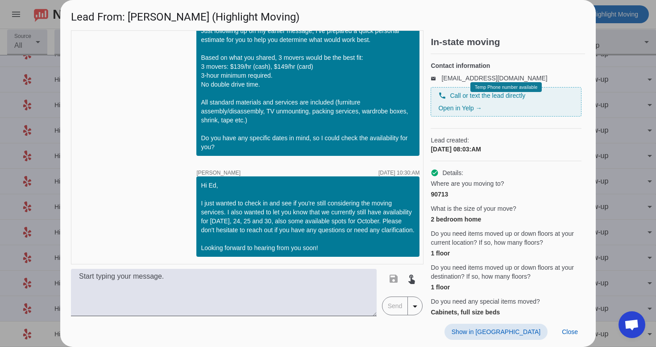
click at [523, 330] on span "Show in [GEOGRAPHIC_DATA]" at bounding box center [495, 331] width 89 height 7
click at [571, 330] on span "Close" at bounding box center [570, 331] width 16 height 7
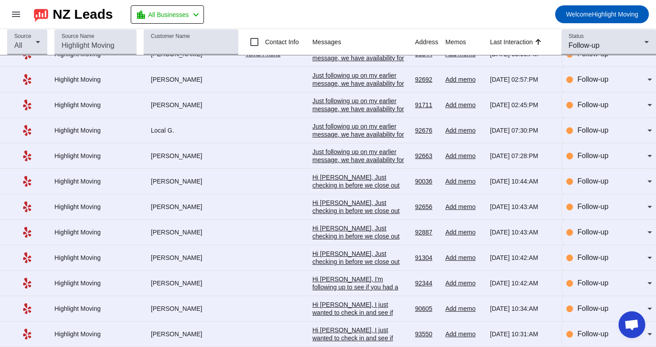
scroll to position [123, 0]
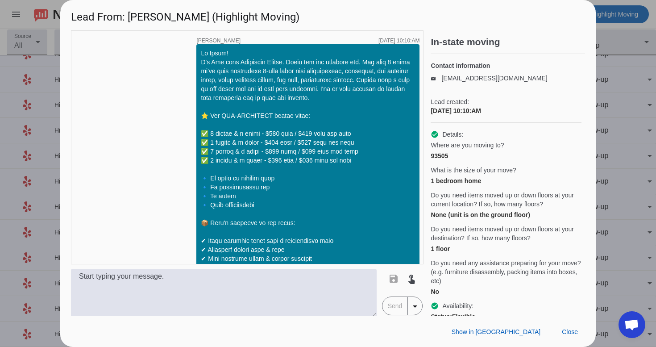
scroll to position [854, 0]
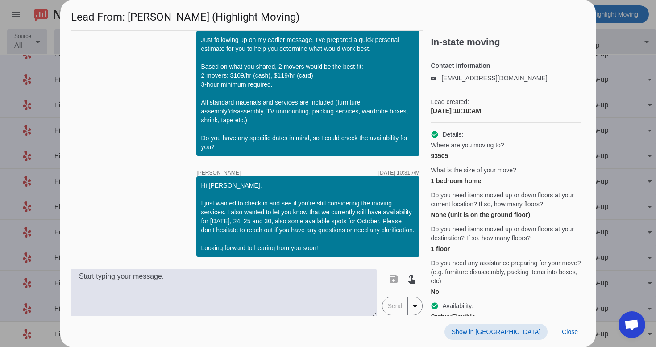
click at [503, 328] on span "Show in [GEOGRAPHIC_DATA]" at bounding box center [495, 331] width 89 height 7
click at [574, 334] on span "Close" at bounding box center [570, 331] width 16 height 7
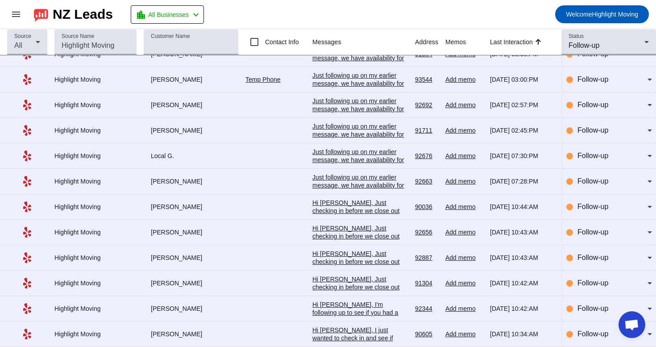
scroll to position [123, 0]
click at [583, 203] on span "Follow-up" at bounding box center [592, 207] width 31 height 8
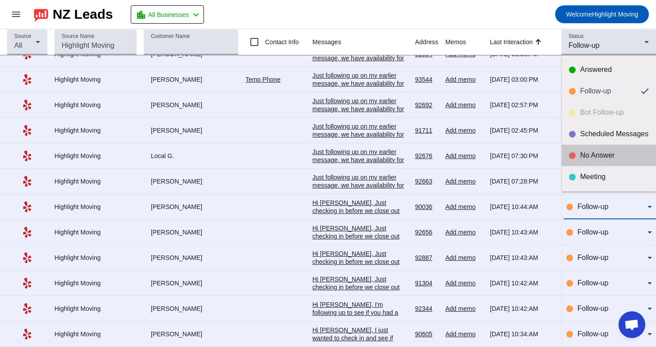
click at [596, 163] on mat-option "No Answer" at bounding box center [609, 155] width 94 height 21
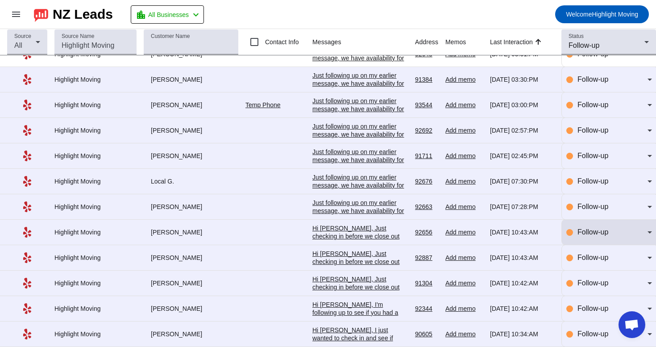
click at [579, 236] on div "Follow-up" at bounding box center [609, 231] width 86 height 25
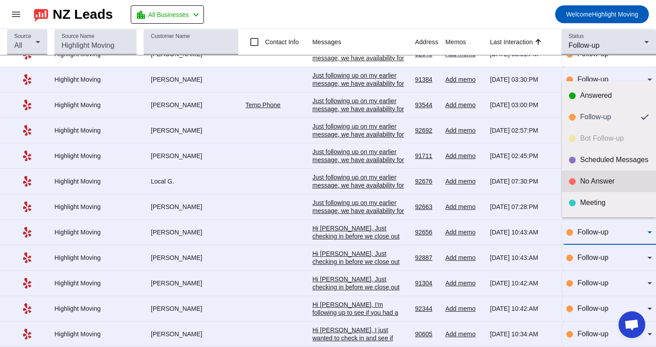
click at [600, 181] on div "No Answer" at bounding box center [614, 181] width 69 height 9
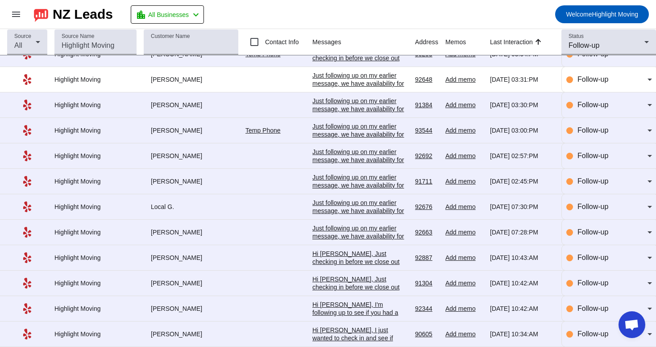
scroll to position [71, 0]
click at [572, 263] on div "Follow-up" at bounding box center [609, 257] width 86 height 25
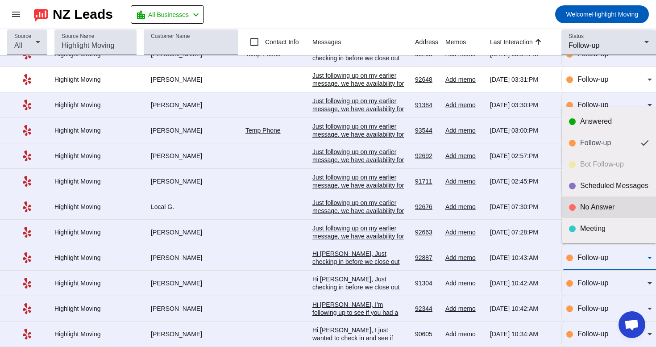
click at [589, 214] on mat-option "No Answer" at bounding box center [609, 206] width 94 height 21
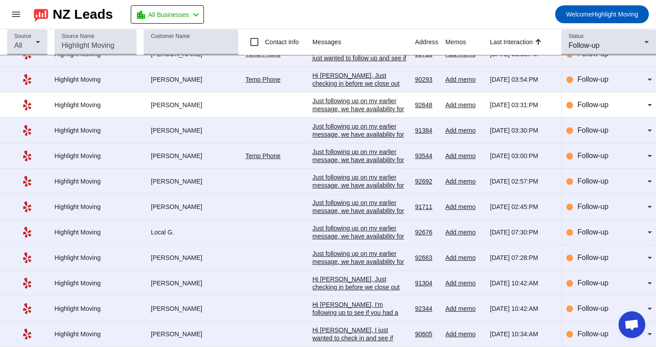
scroll to position [0, 0]
click at [581, 285] on span "Follow-up" at bounding box center [592, 283] width 31 height 8
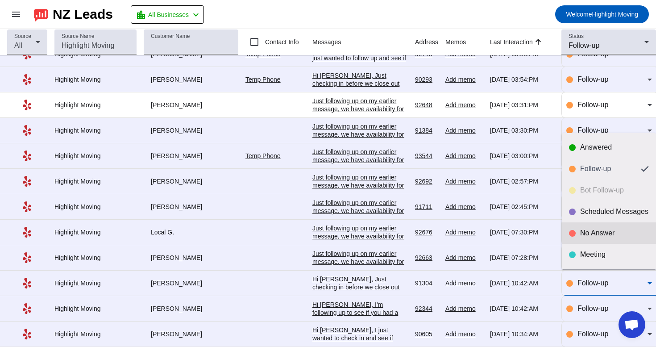
click at [601, 232] on div "No Answer" at bounding box center [614, 232] width 69 height 9
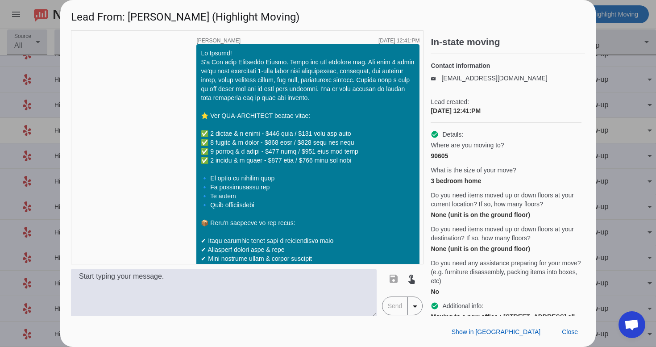
scroll to position [863, 0]
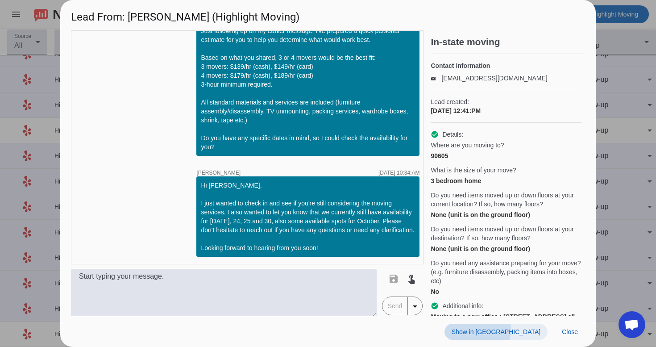
click at [528, 330] on span "Show in [GEOGRAPHIC_DATA]" at bounding box center [495, 331] width 89 height 7
click at [532, 331] on span "Show in [GEOGRAPHIC_DATA]" at bounding box center [495, 331] width 89 height 7
click at [572, 331] on span "Close" at bounding box center [570, 331] width 16 height 7
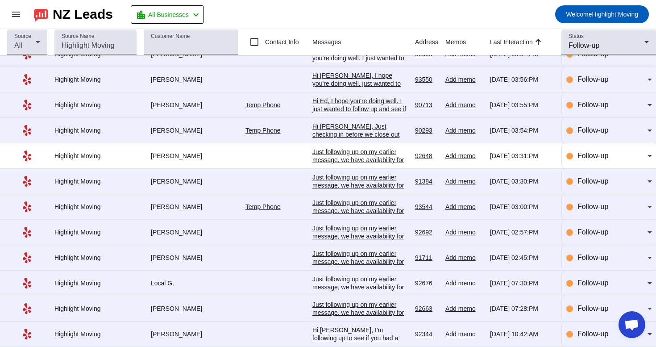
scroll to position [20, 0]
click at [356, 338] on div "Hi [PERSON_NAME], I'm following up to see if you had a chance to review our off…" at bounding box center [359, 350] width 95 height 48
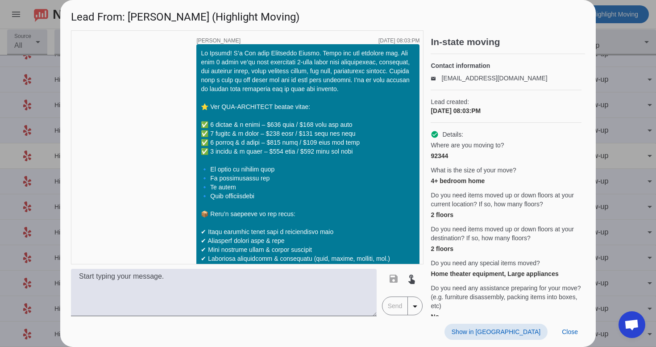
scroll to position [1402, 0]
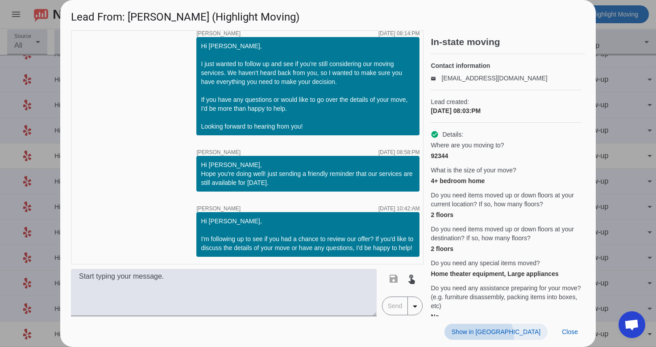
click at [529, 337] on span at bounding box center [495, 331] width 103 height 16
click at [572, 326] on span at bounding box center [569, 331] width 30 height 16
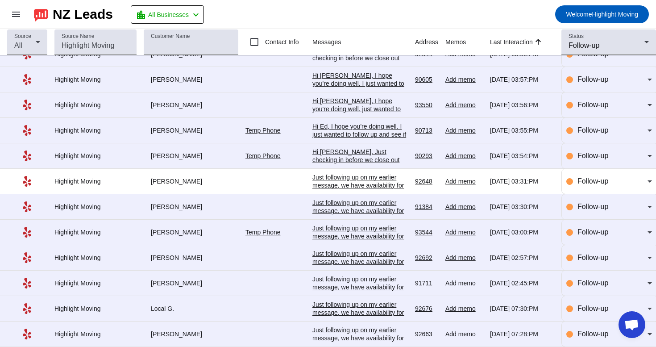
scroll to position [0, 0]
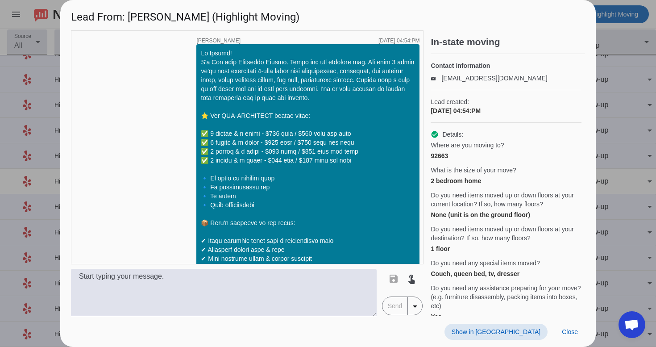
scroll to position [418, 0]
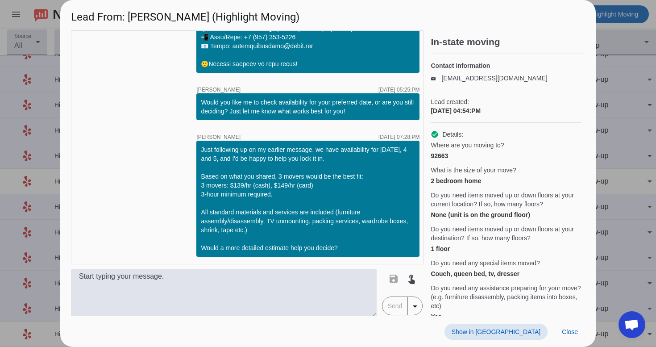
click at [522, 326] on span at bounding box center [495, 331] width 103 height 16
click at [575, 334] on span "Close" at bounding box center [570, 331] width 16 height 7
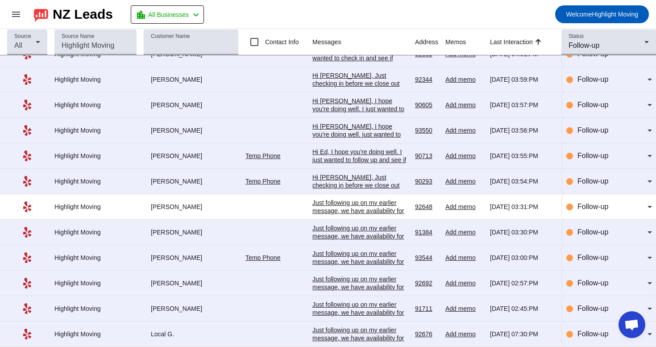
scroll to position [20, 0]
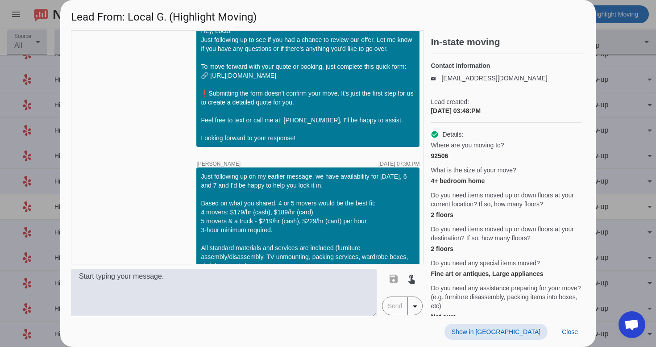
scroll to position [958, 0]
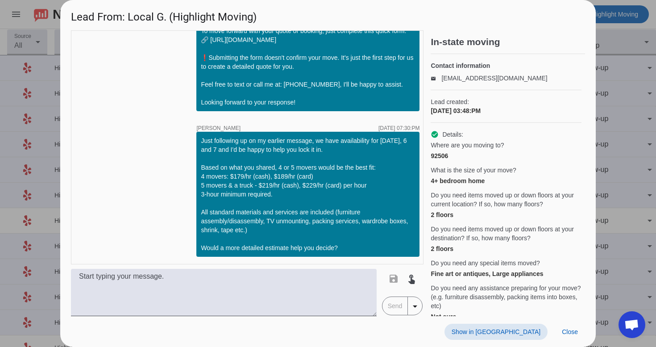
click at [525, 331] on span "Show in [GEOGRAPHIC_DATA]" at bounding box center [495, 331] width 89 height 7
click at [569, 339] on span at bounding box center [569, 331] width 30 height 16
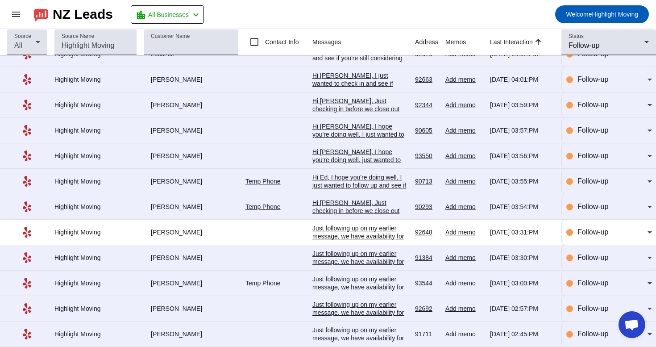
scroll to position [20, 0]
click at [597, 38] on div "Status Follow-up" at bounding box center [608, 41] width 80 height 25
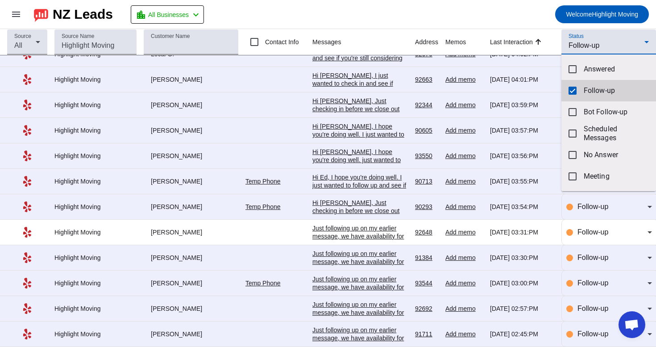
click at [579, 87] on mat-option "Follow-up" at bounding box center [608, 90] width 95 height 21
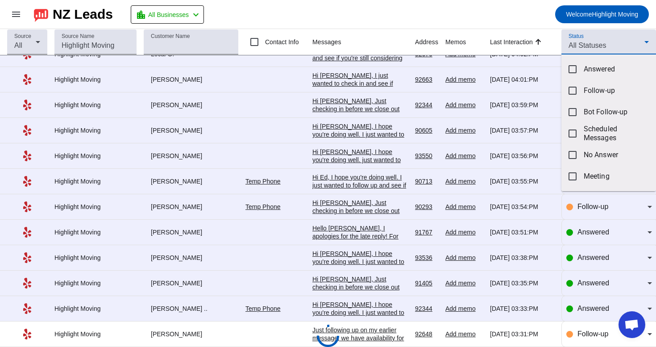
scroll to position [0, 0]
